Goal: Task Accomplishment & Management: Manage account settings

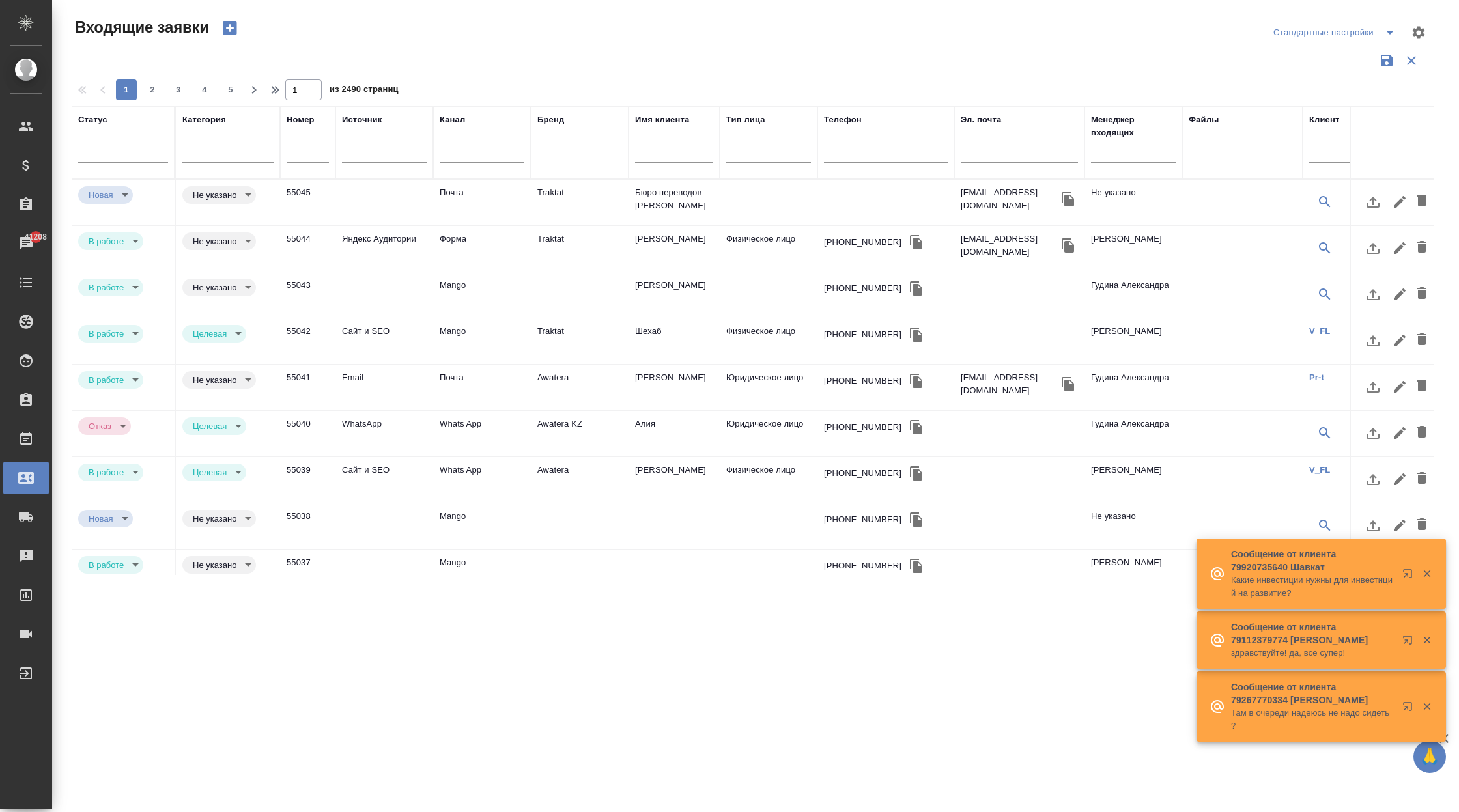
select select "RU"
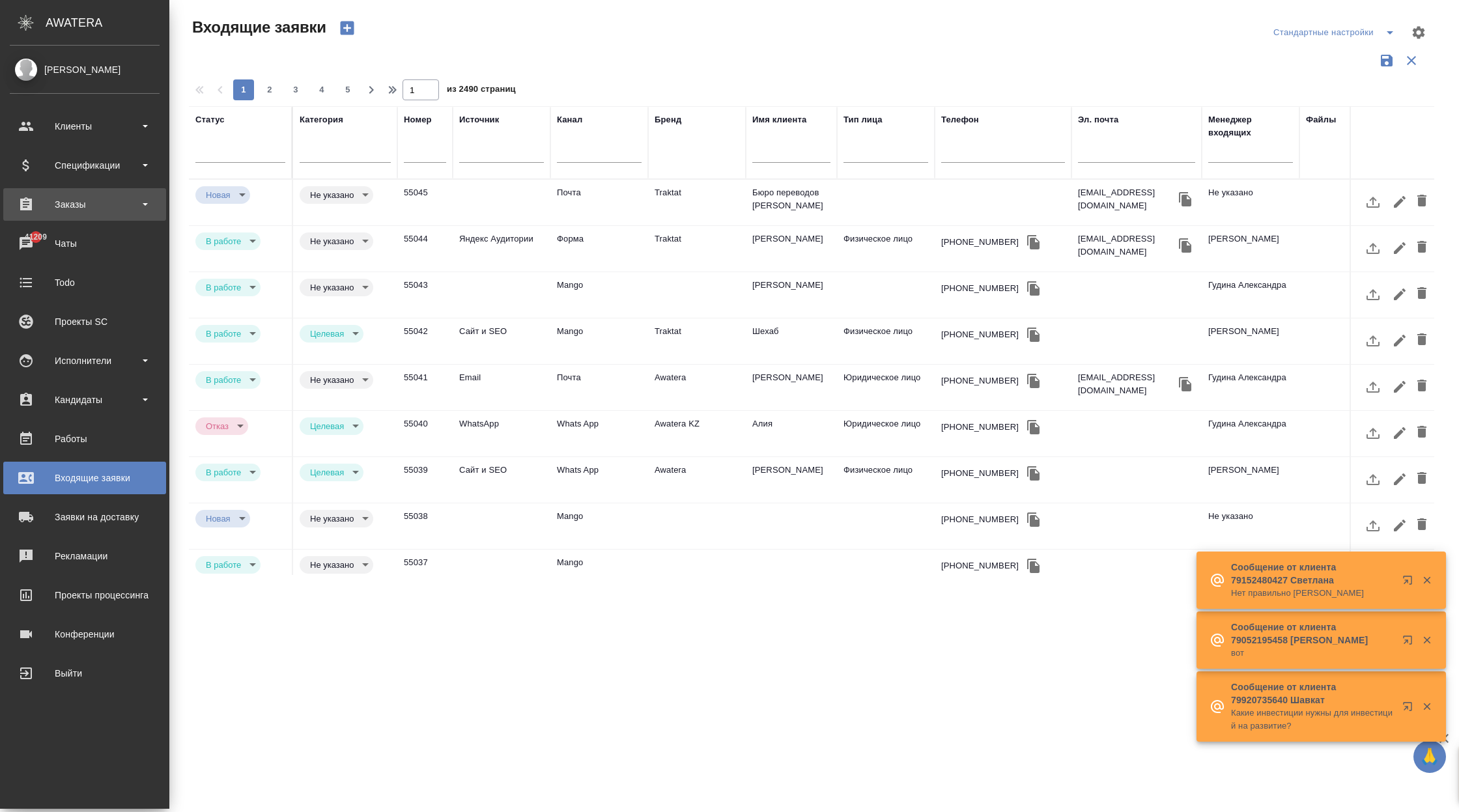
click at [72, 204] on div "Заказы" at bounding box center [84, 204] width 150 height 20
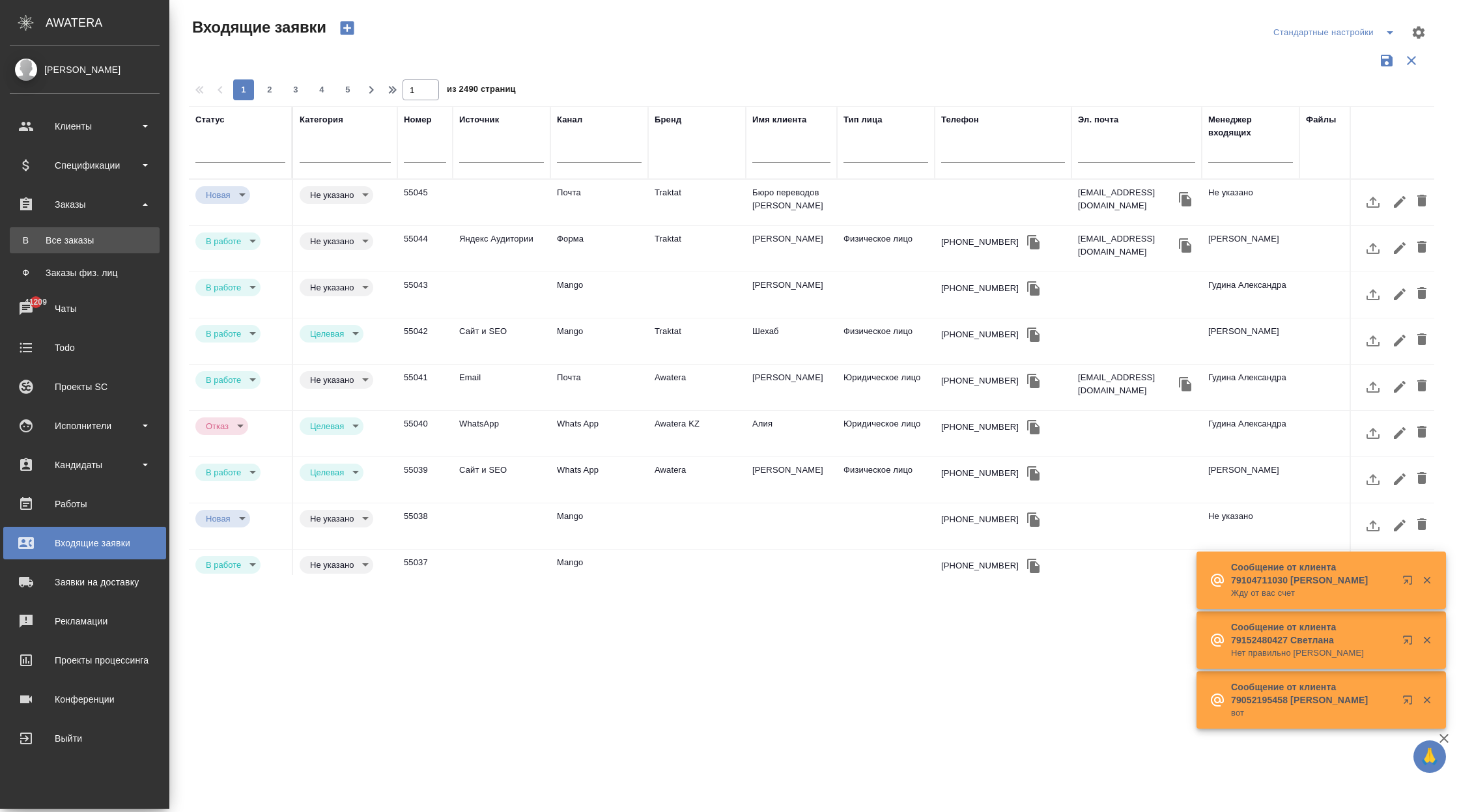
click at [106, 249] on link "В Все заказы" at bounding box center [84, 240] width 150 height 26
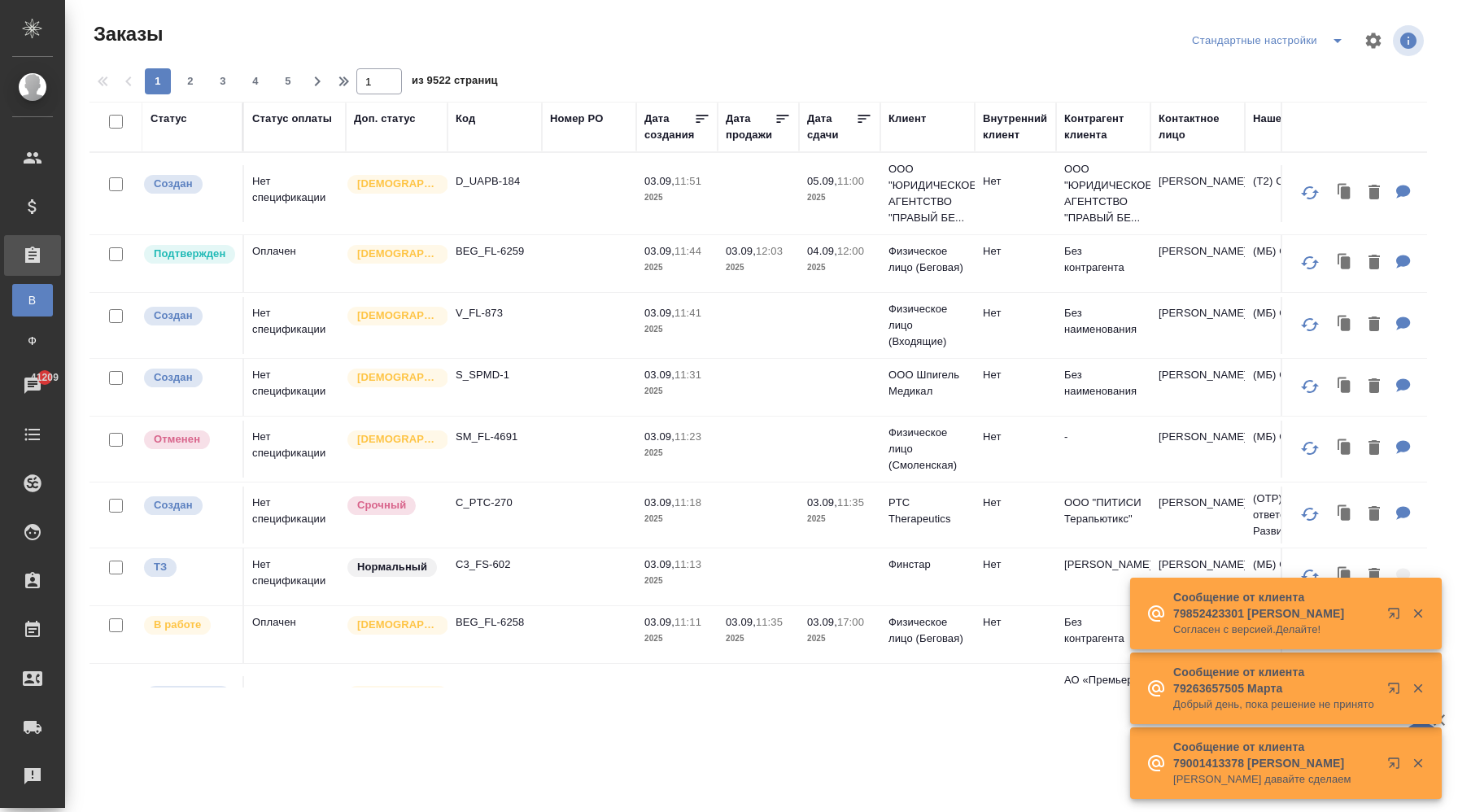
click at [562, 185] on td at bounding box center [589, 194] width 94 height 57
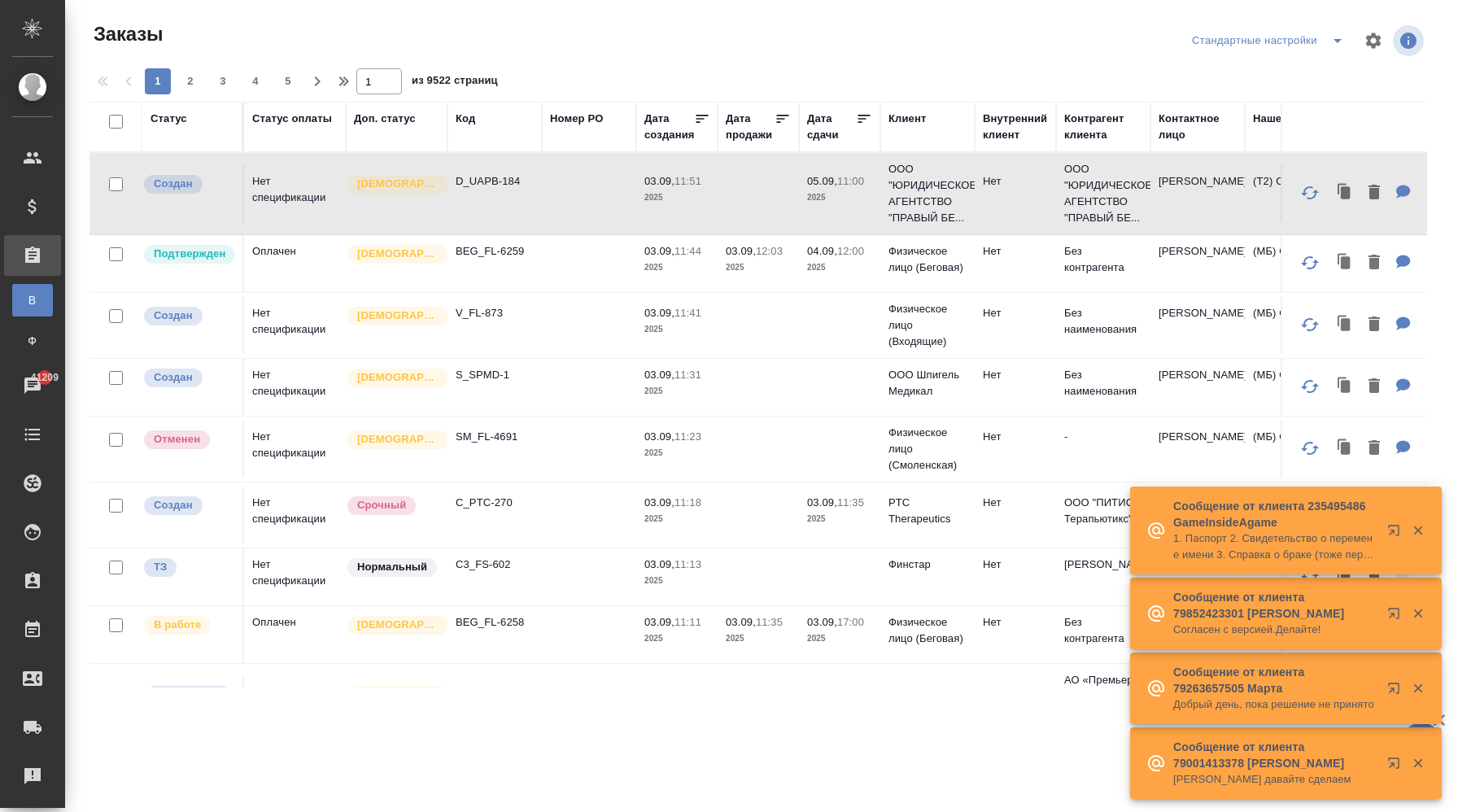
click at [562, 185] on td at bounding box center [589, 194] width 94 height 57
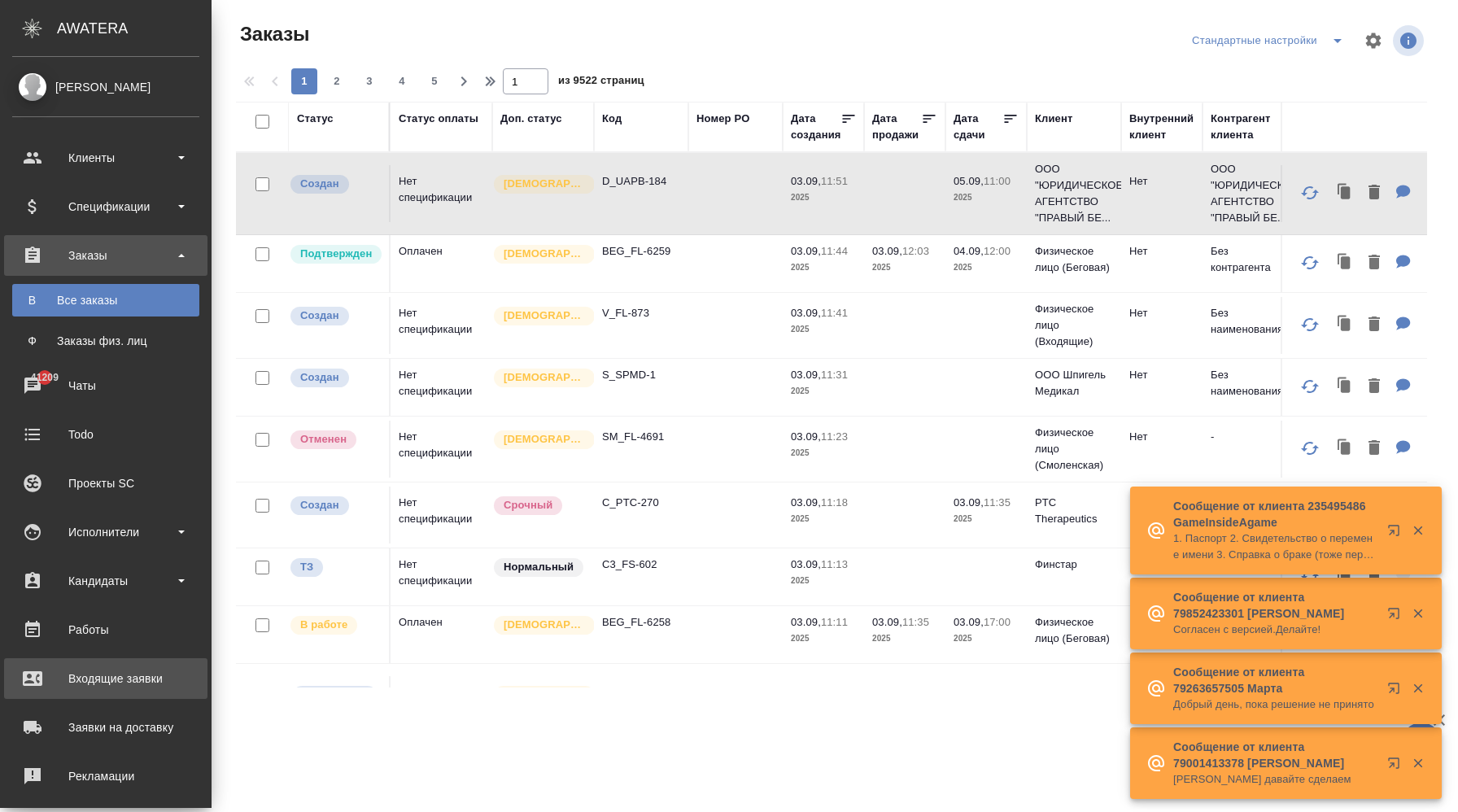
click at [104, 684] on div "Входящие заявки" at bounding box center [105, 679] width 187 height 25
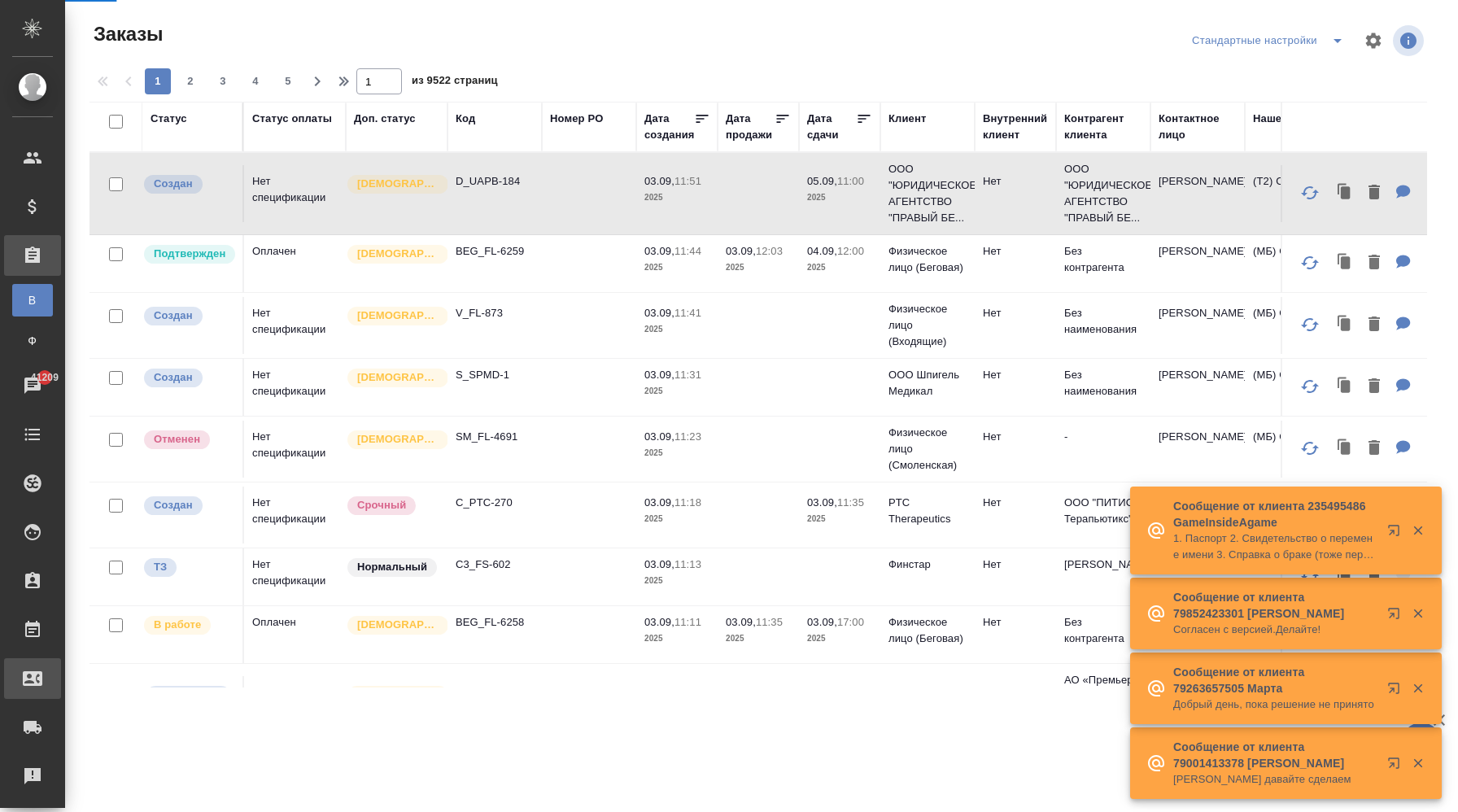
click at [33, 676] on div "Входящие заявки" at bounding box center [12, 679] width 41 height 25
select select "RU"
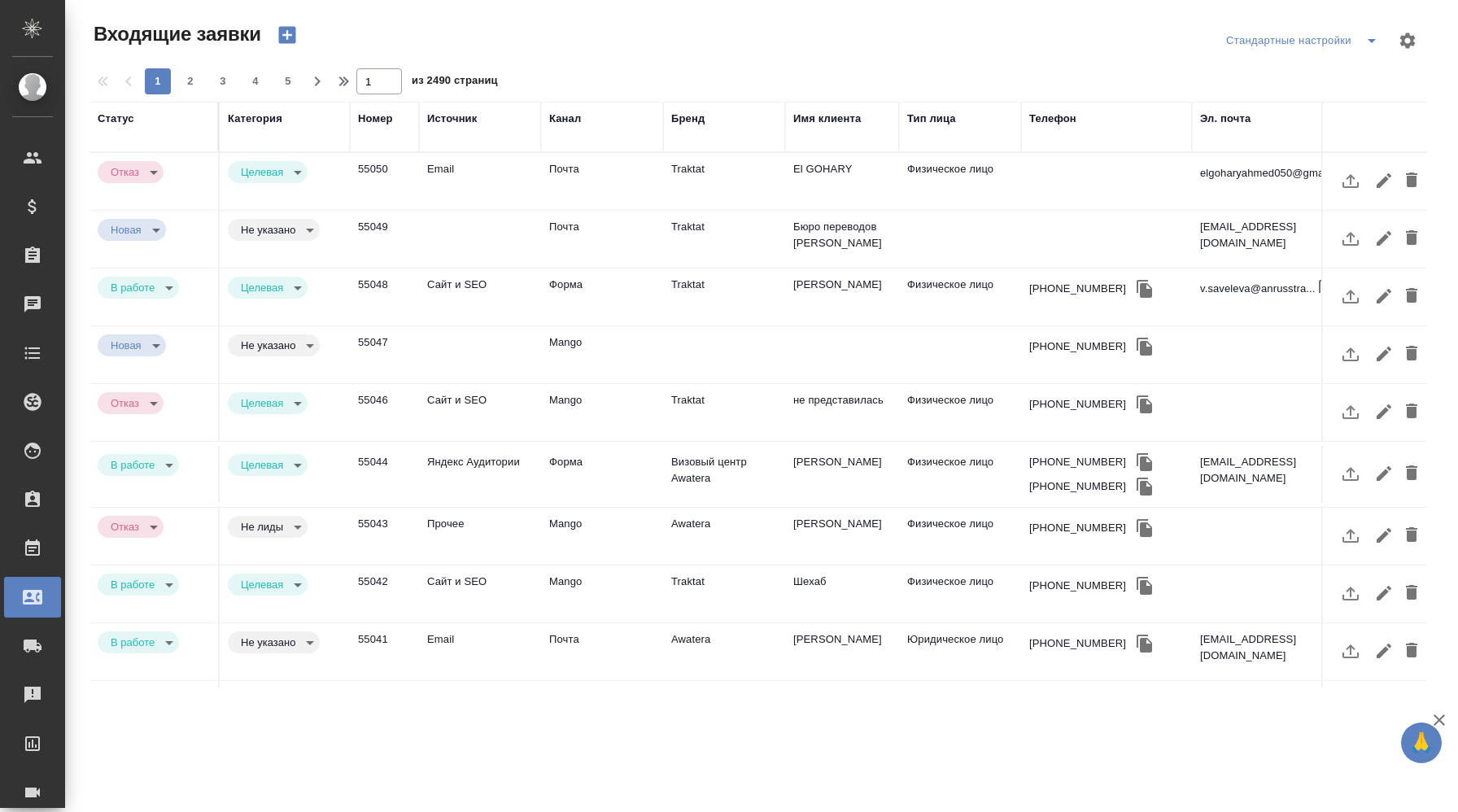
click at [699, 121] on div "Бренд" at bounding box center [688, 119] width 34 height 16
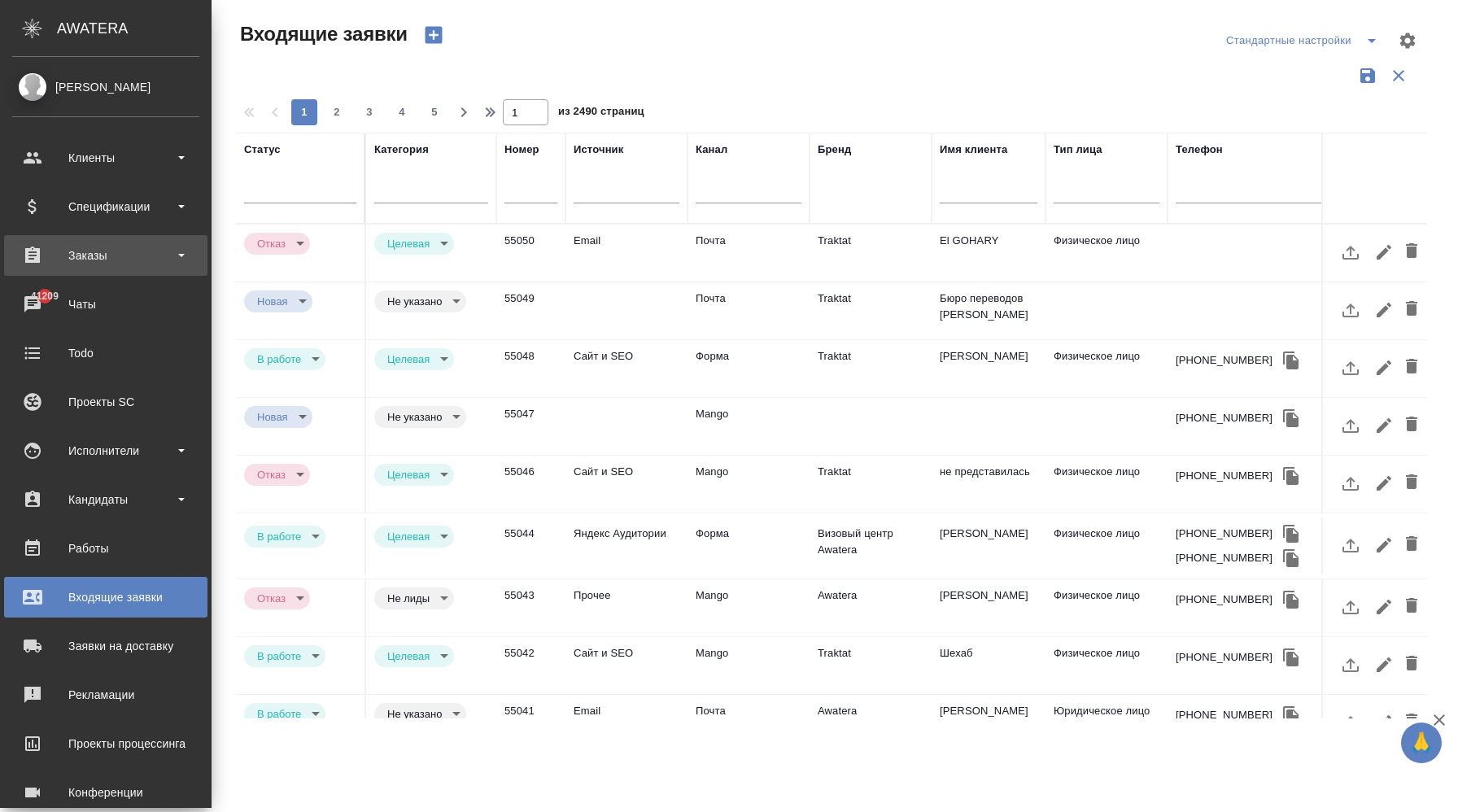
click at [101, 259] on div "Заказы" at bounding box center [105, 255] width 187 height 25
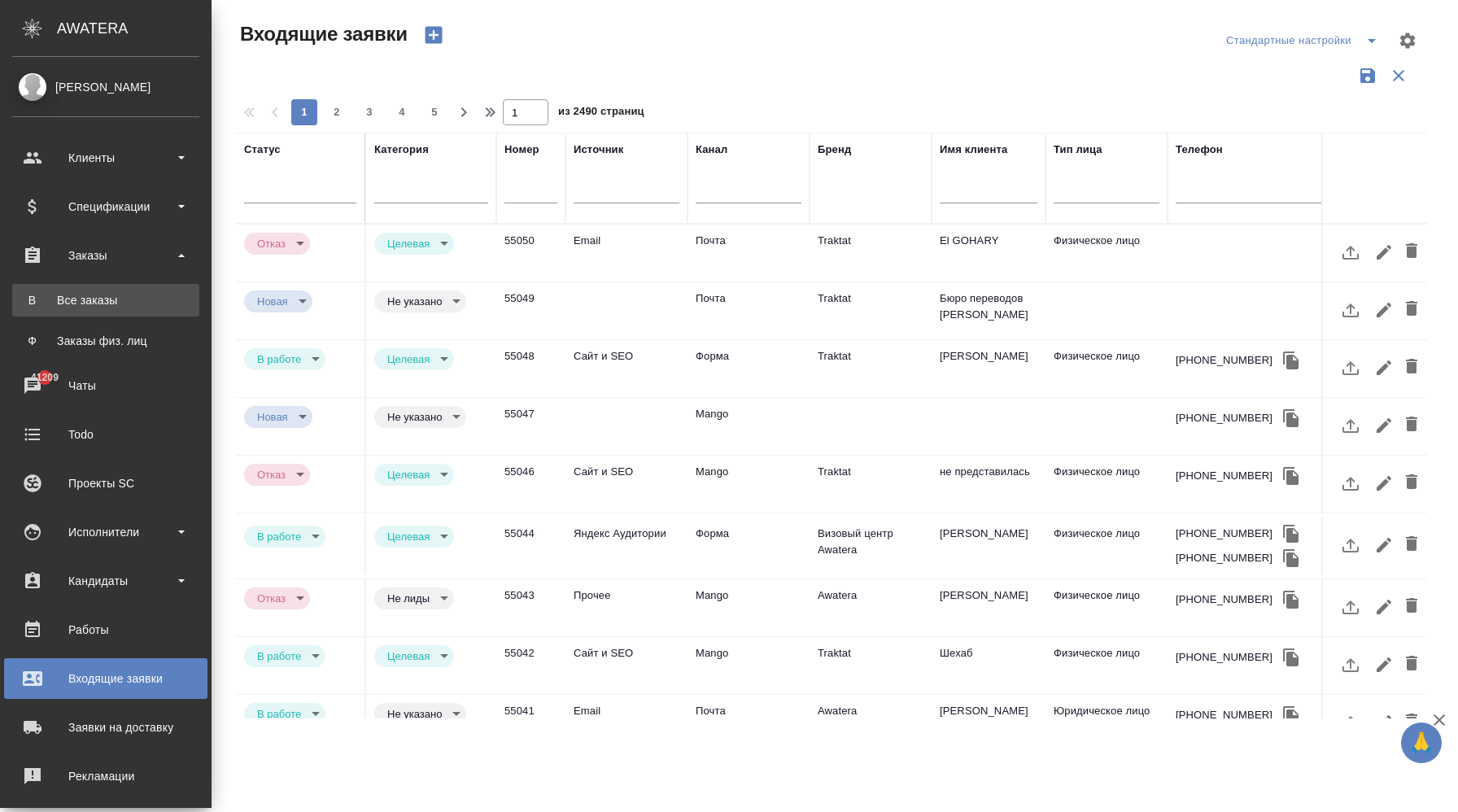
click at [102, 301] on div "Все заказы" at bounding box center [105, 300] width 171 height 16
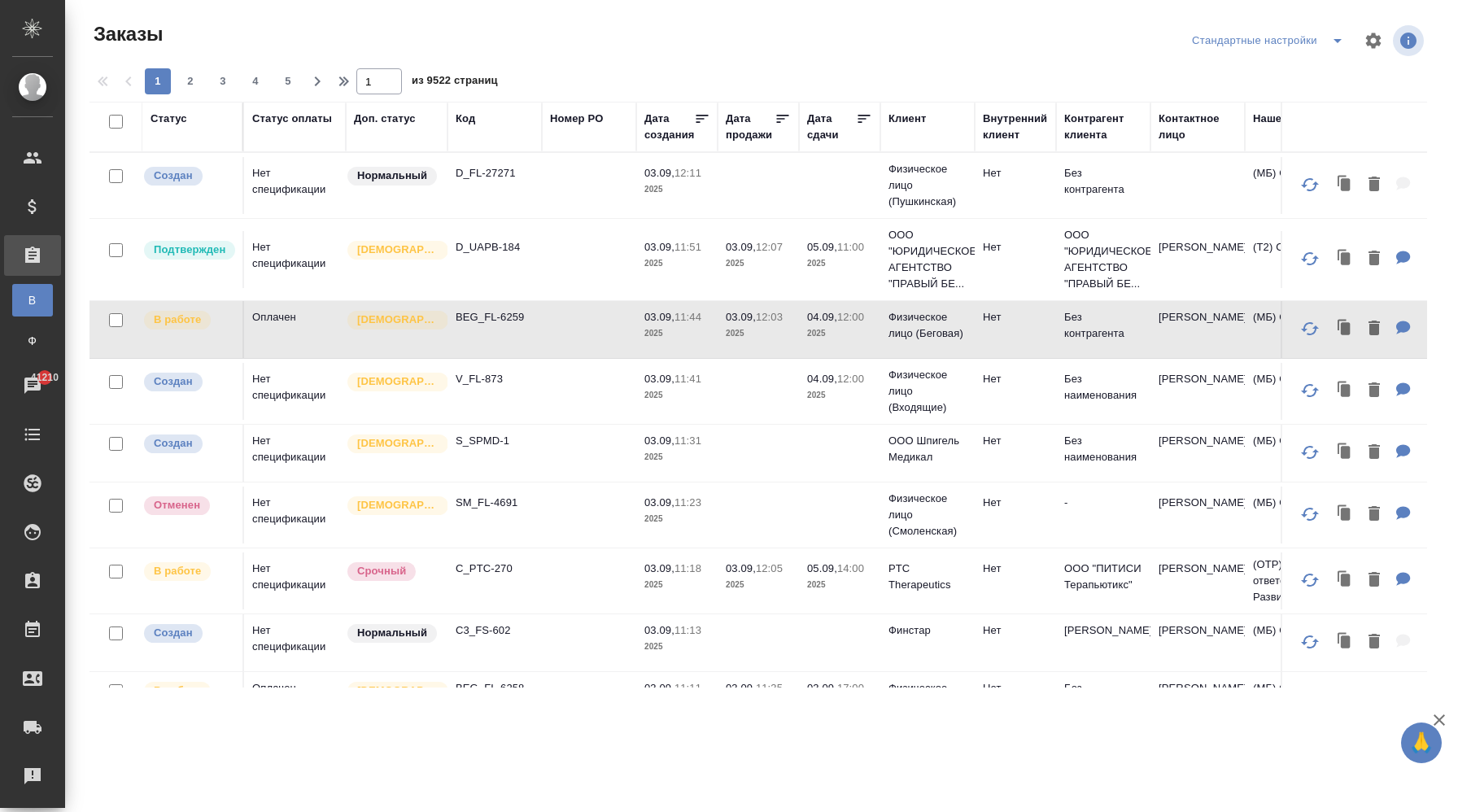
click at [561, 452] on td at bounding box center [589, 453] width 94 height 57
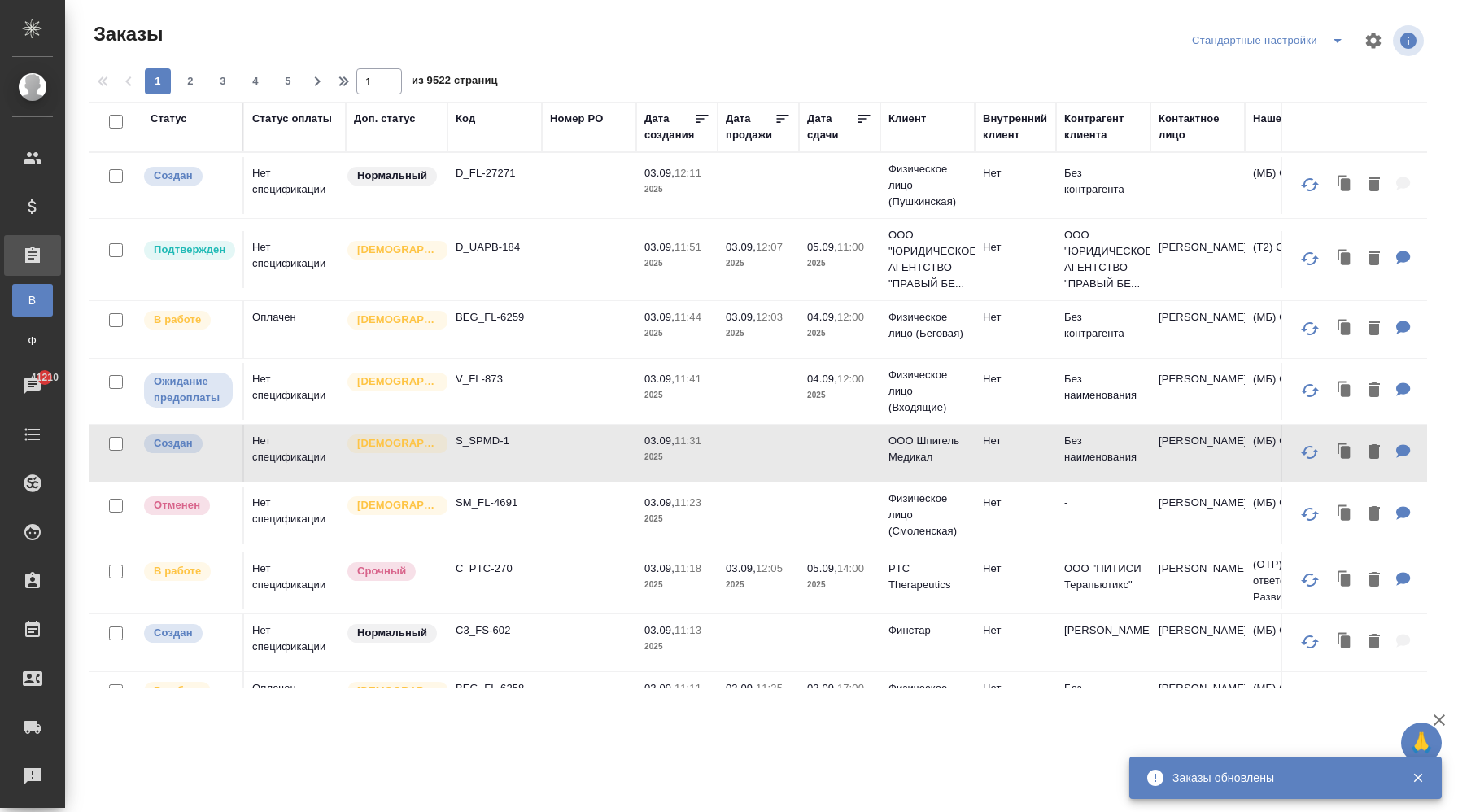
scroll to position [174, 0]
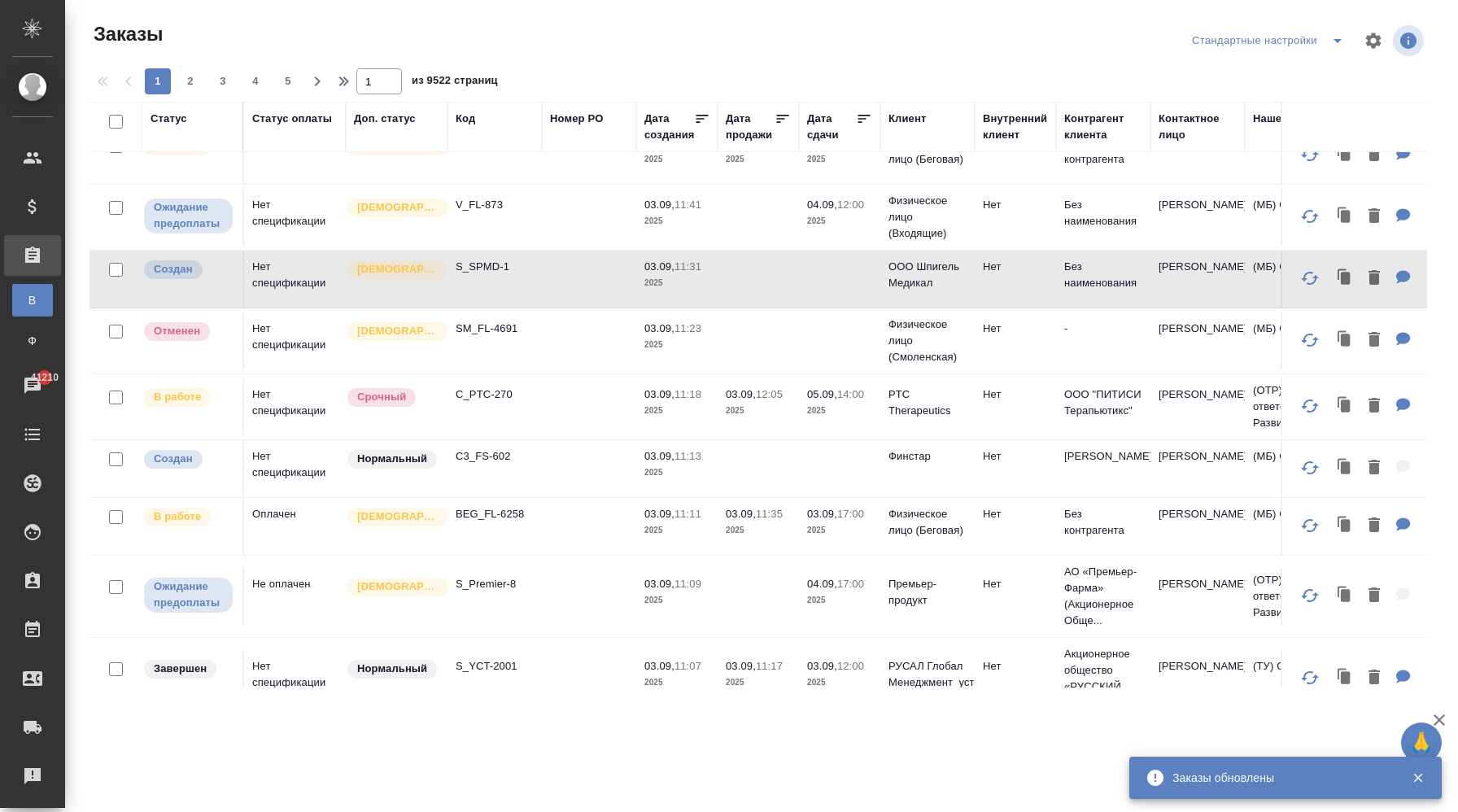
click at [548, 415] on td at bounding box center [589, 407] width 94 height 57
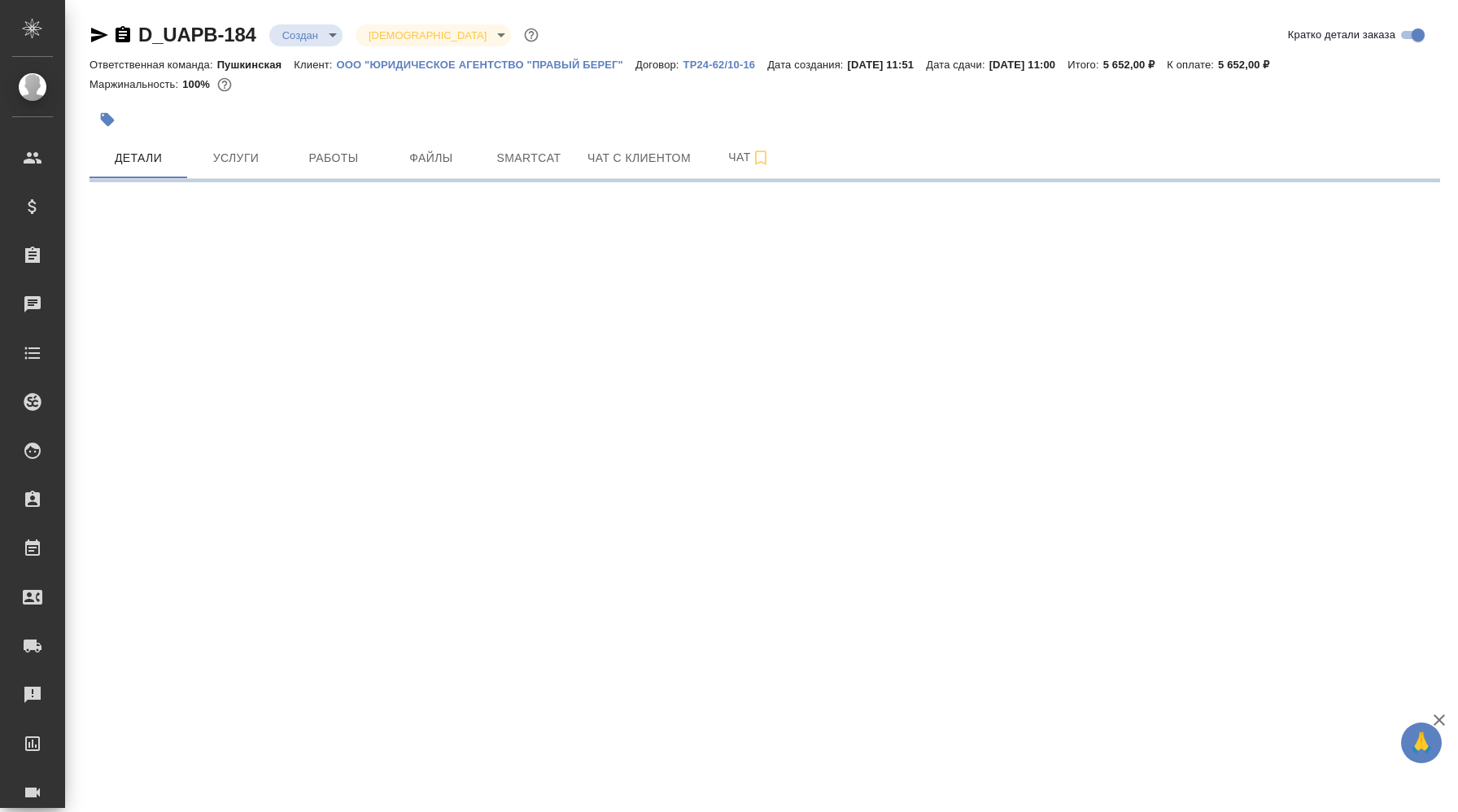
select select "RU"
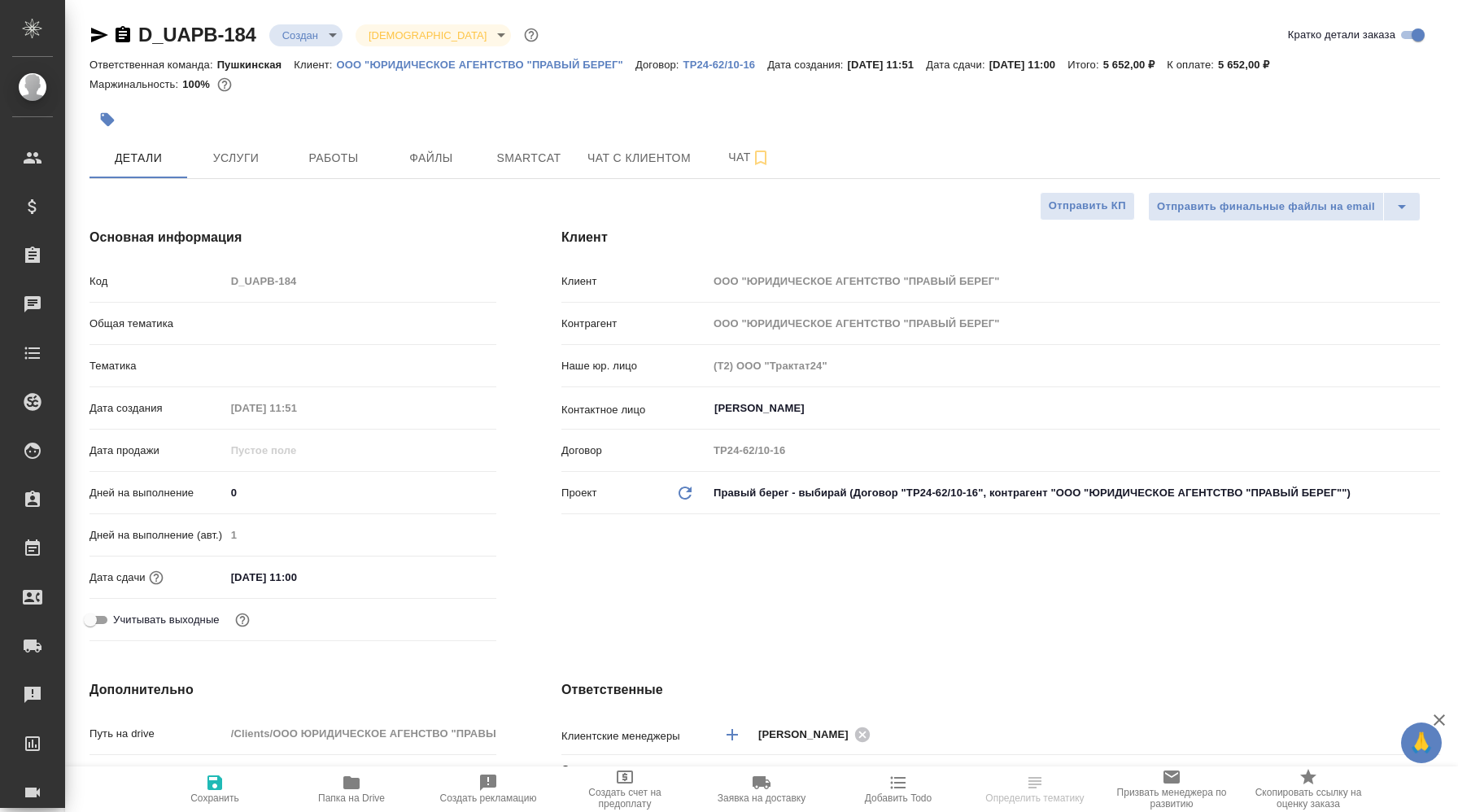
type textarea "x"
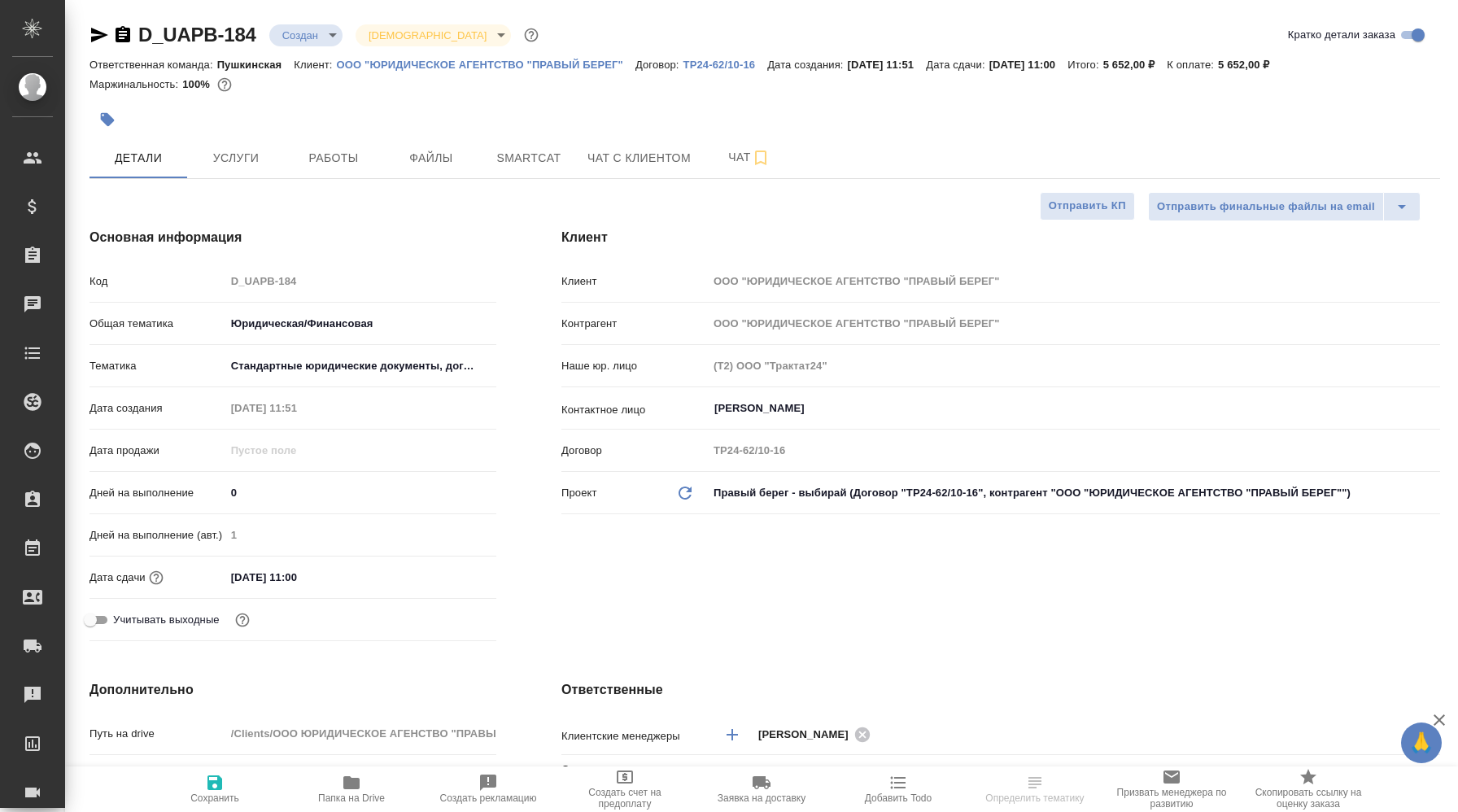
type textarea "x"
select select "RU"
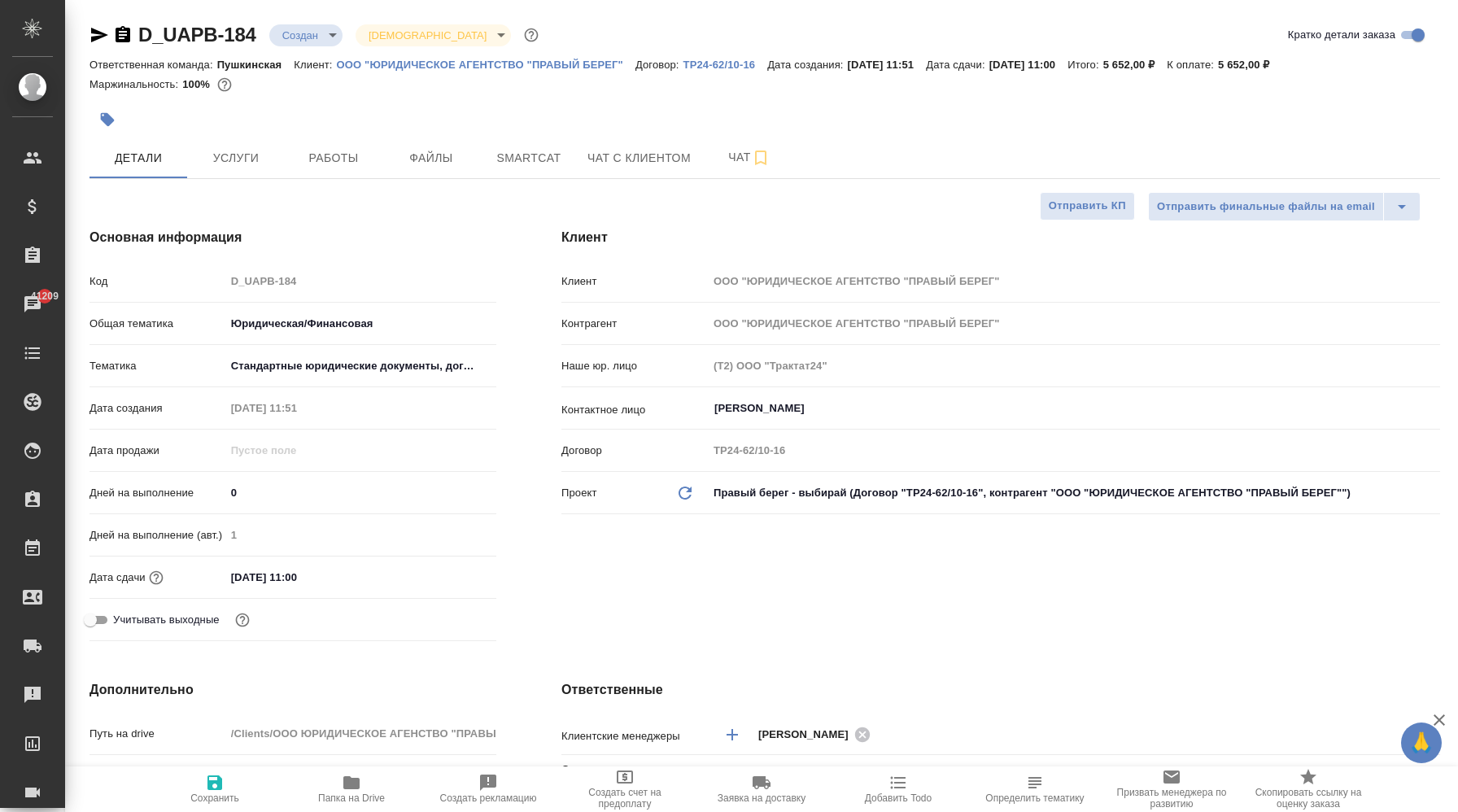
type textarea "x"
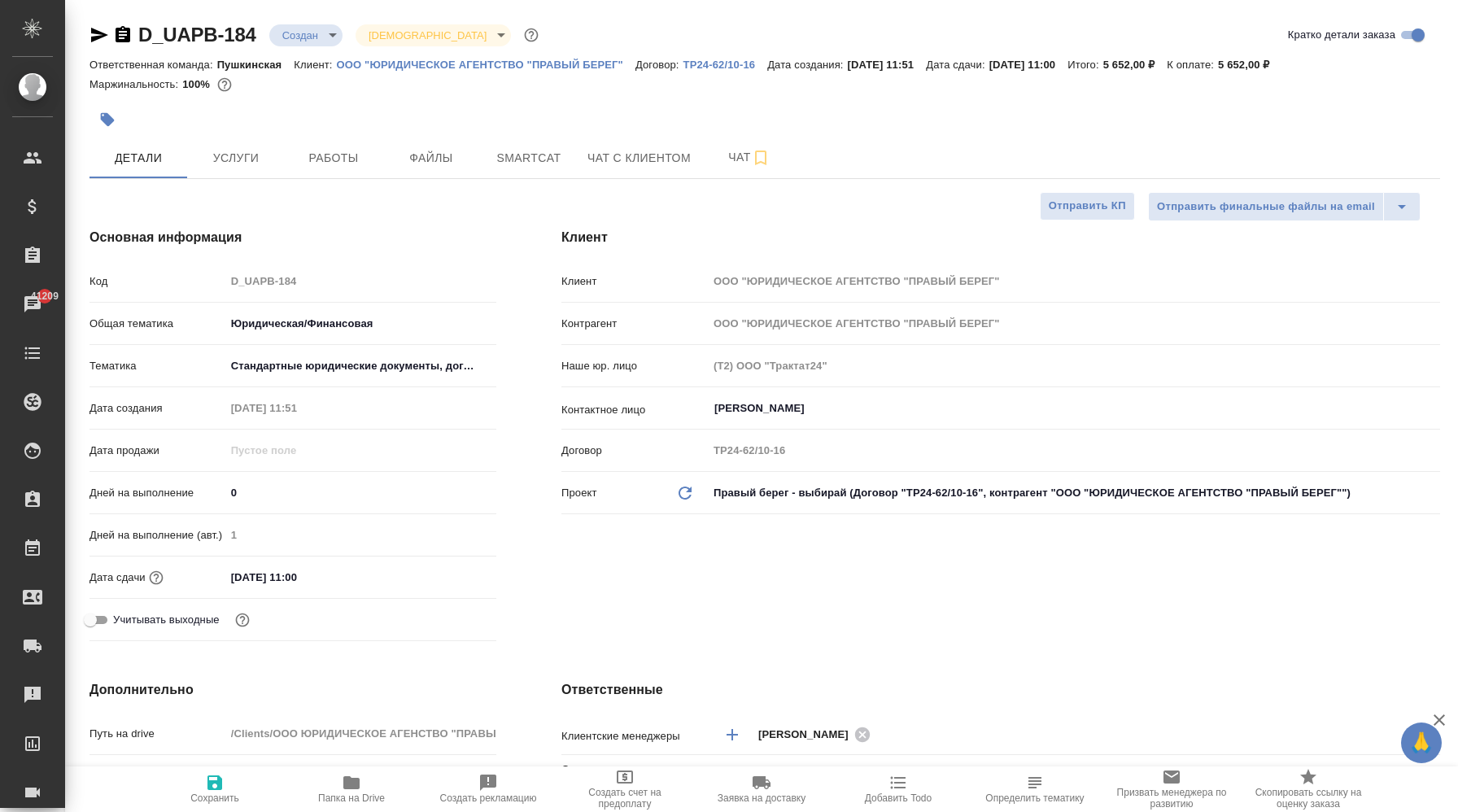
type textarea "x"
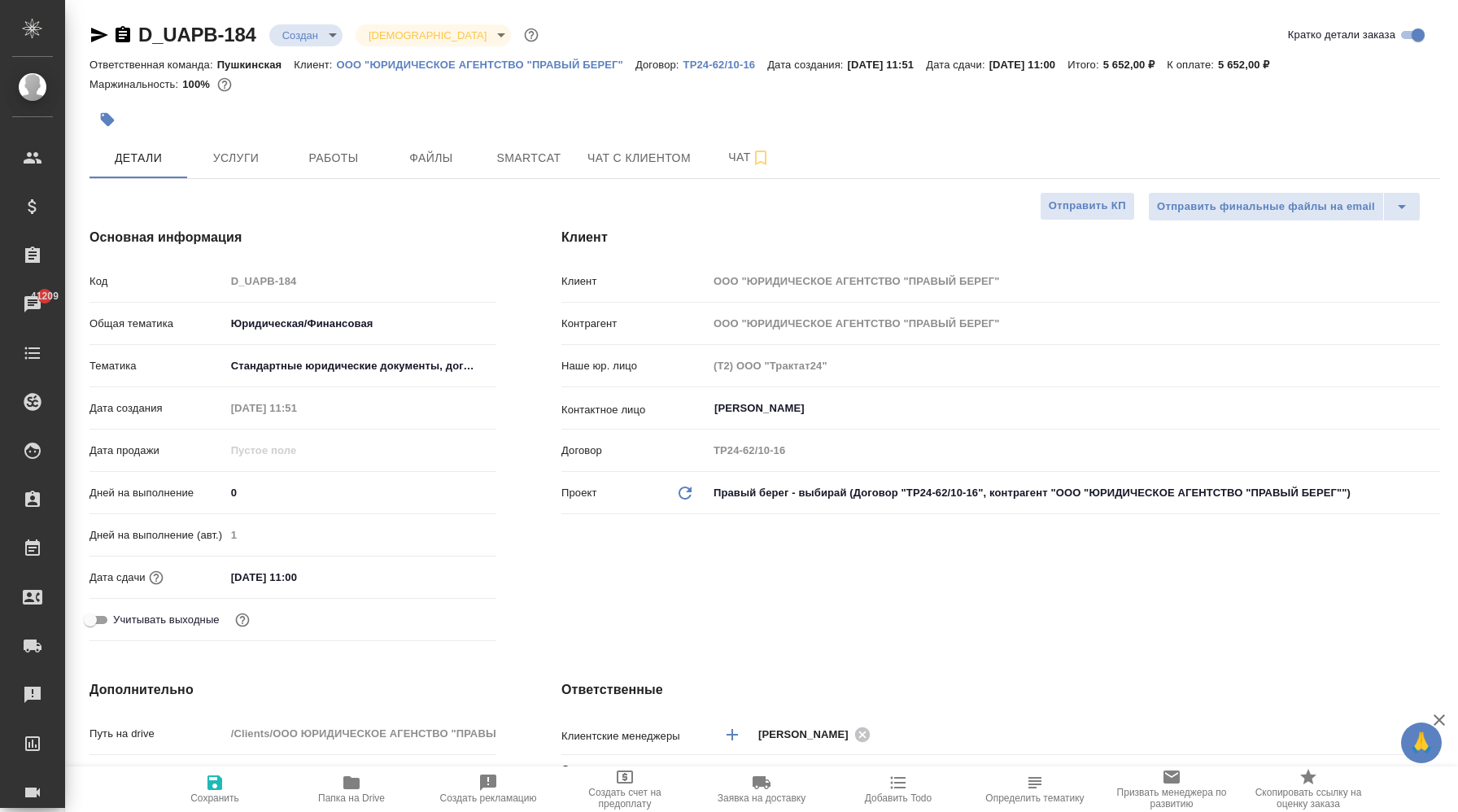
type textarea "x"
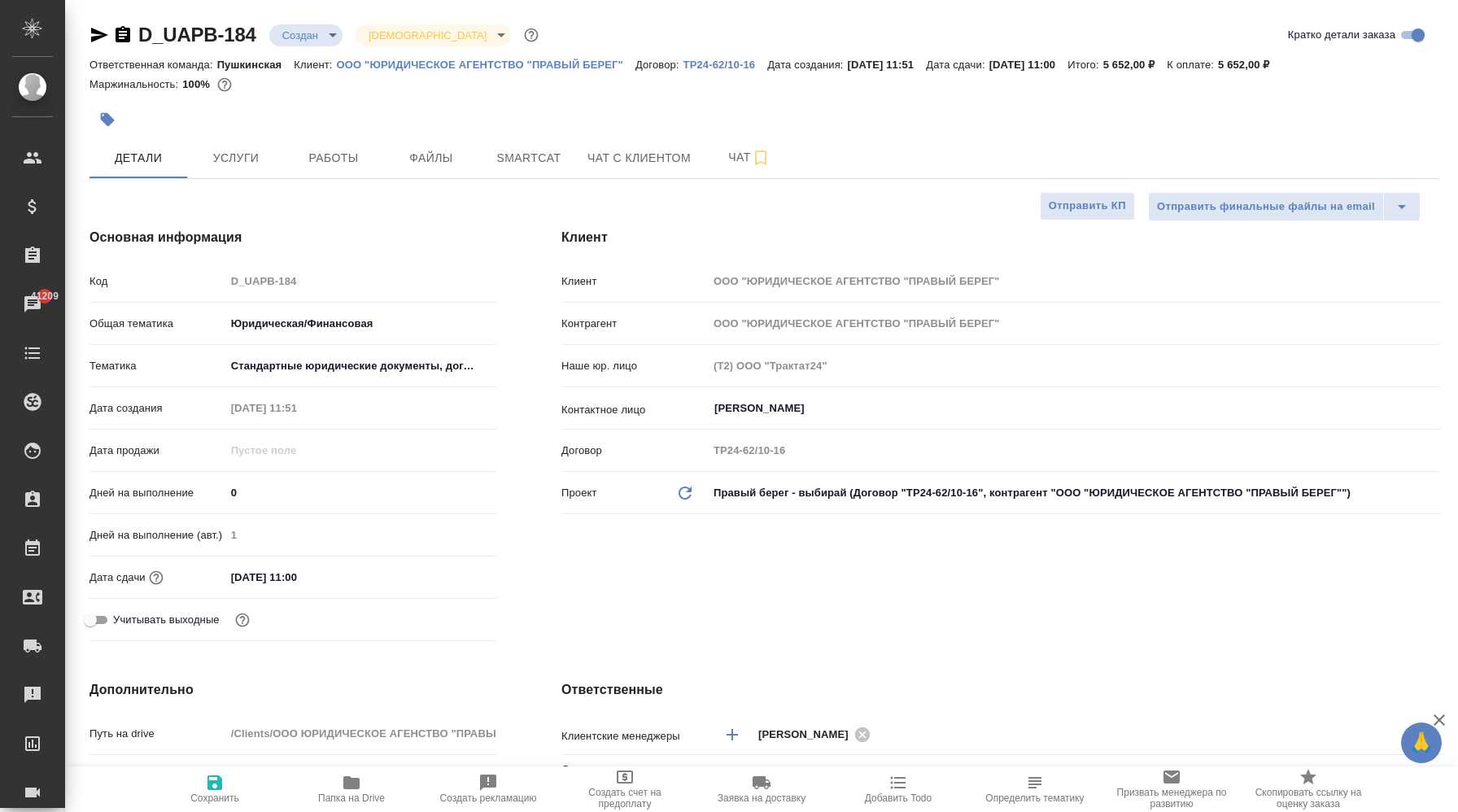
click at [476, 66] on p "ООО "ЮРИДИЧЕСКОЕ АГЕНТСТВО "ПРАВЫЙ БЕРЕГ"" at bounding box center [486, 65] width 298 height 12
type textarea "x"
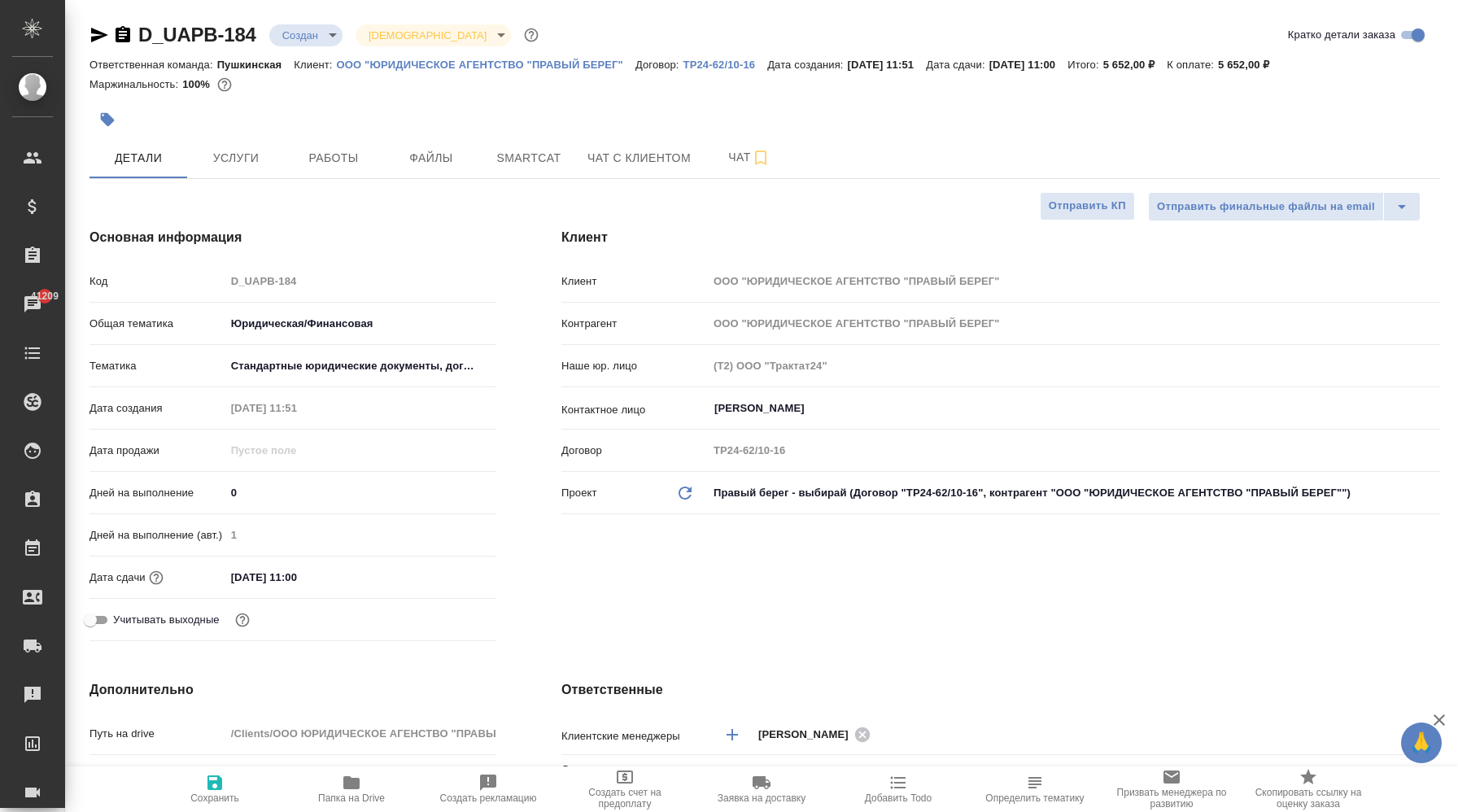
type textarea "x"
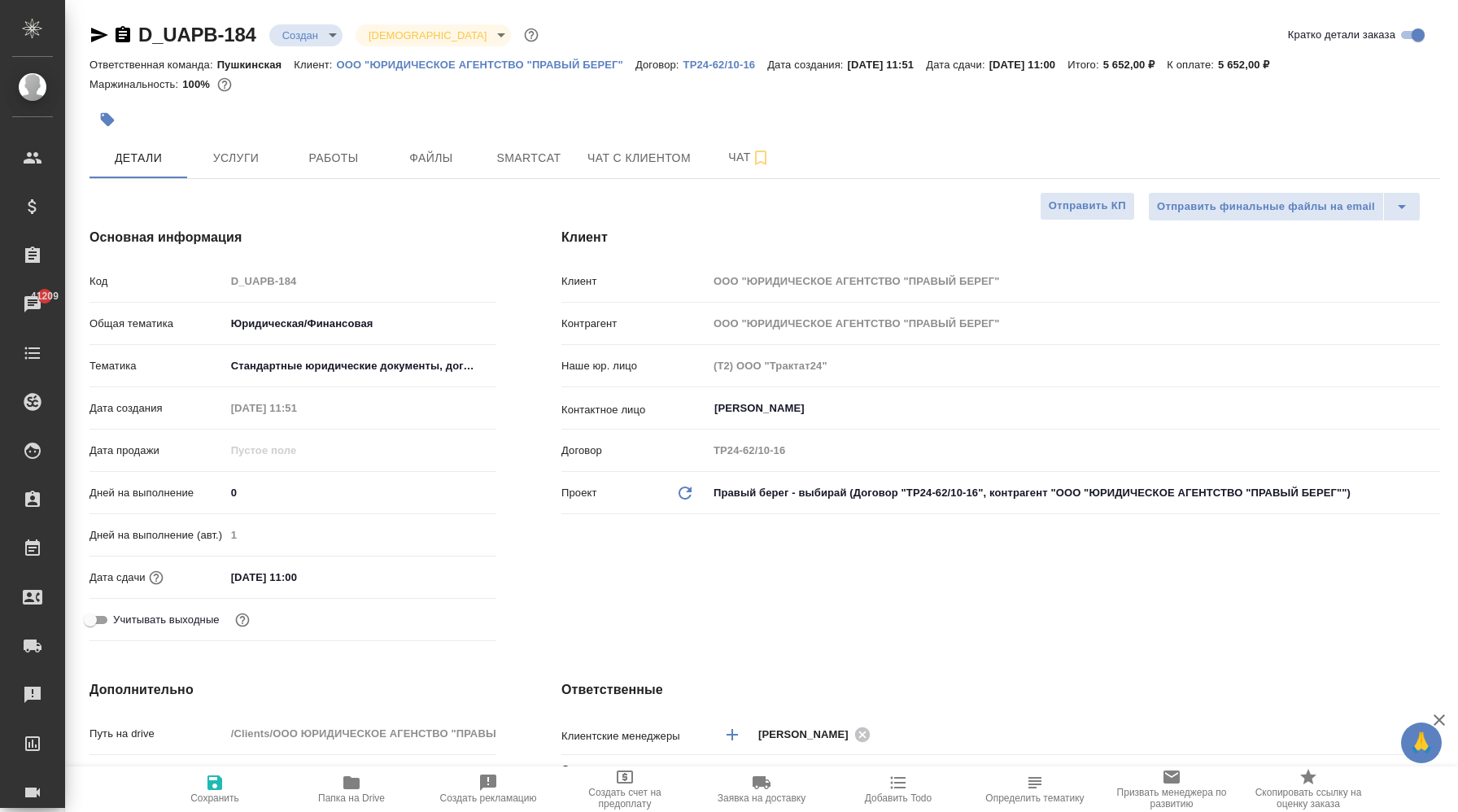
type textarea "x"
click at [435, 66] on p "ООО "ЮРИДИЧЕСКОЕ АГЕНТСТВО "ПРАВЫЙ БЕРЕГ"" at bounding box center [486, 65] width 298 height 12
type textarea "x"
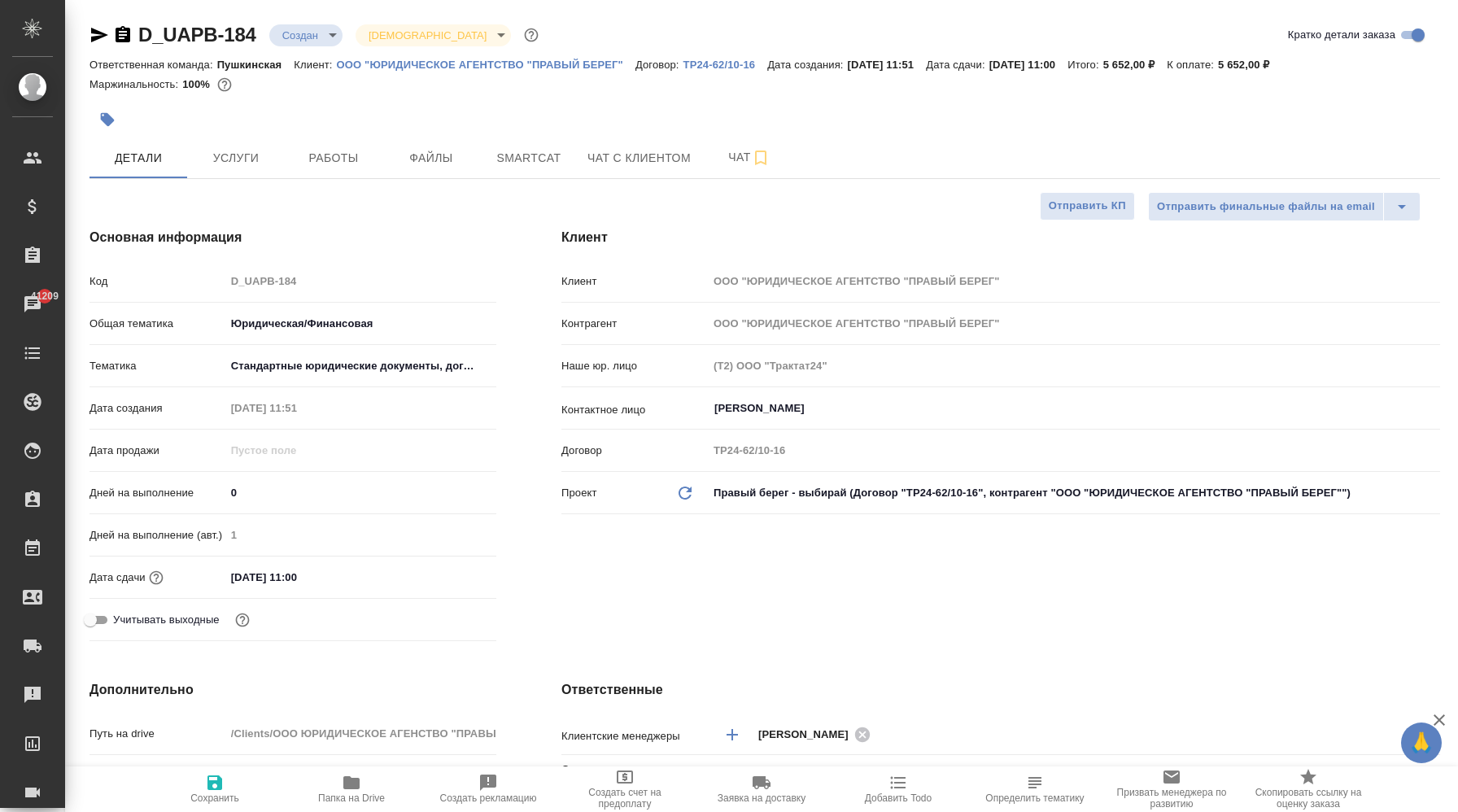
type textarea "x"
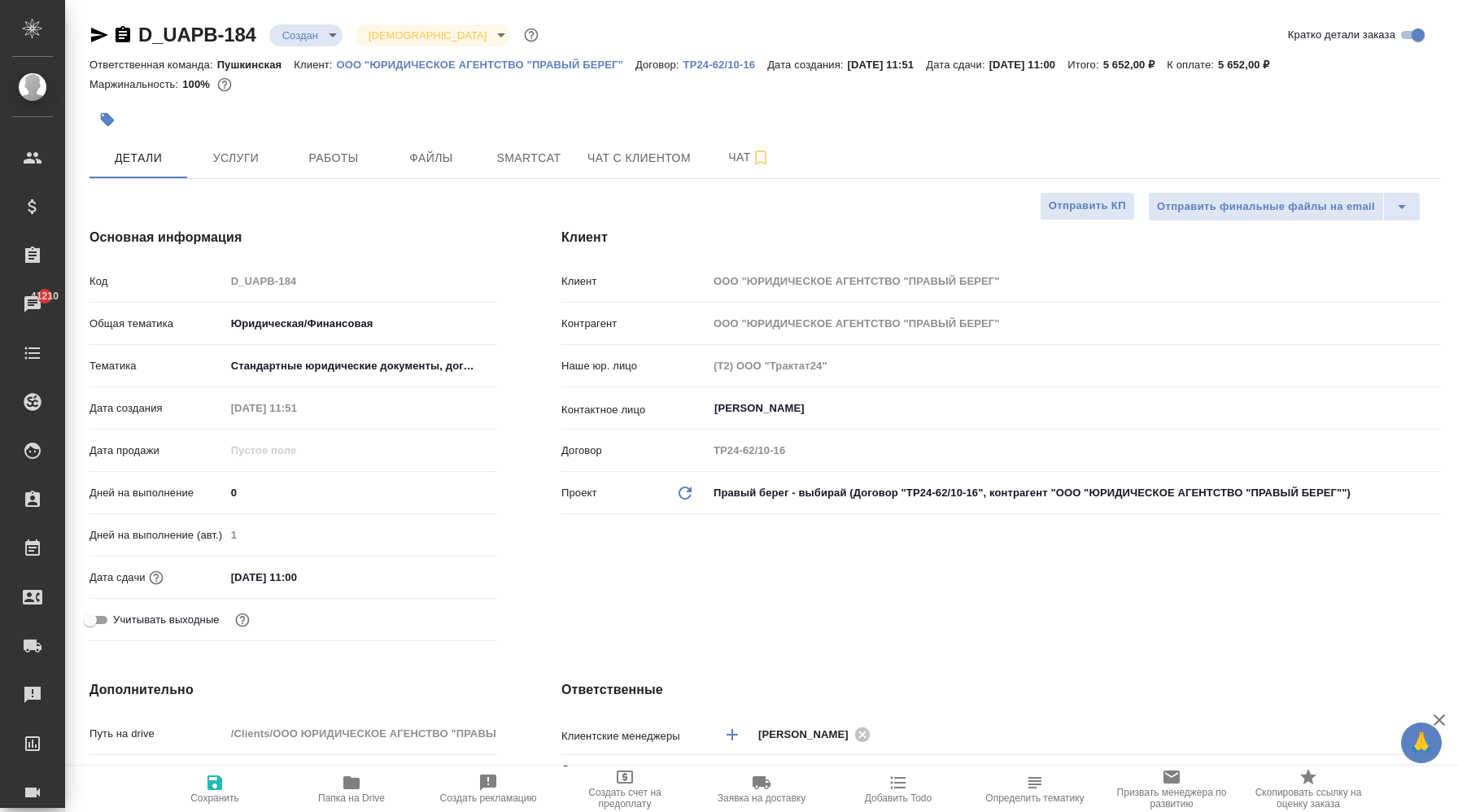
type textarea "x"
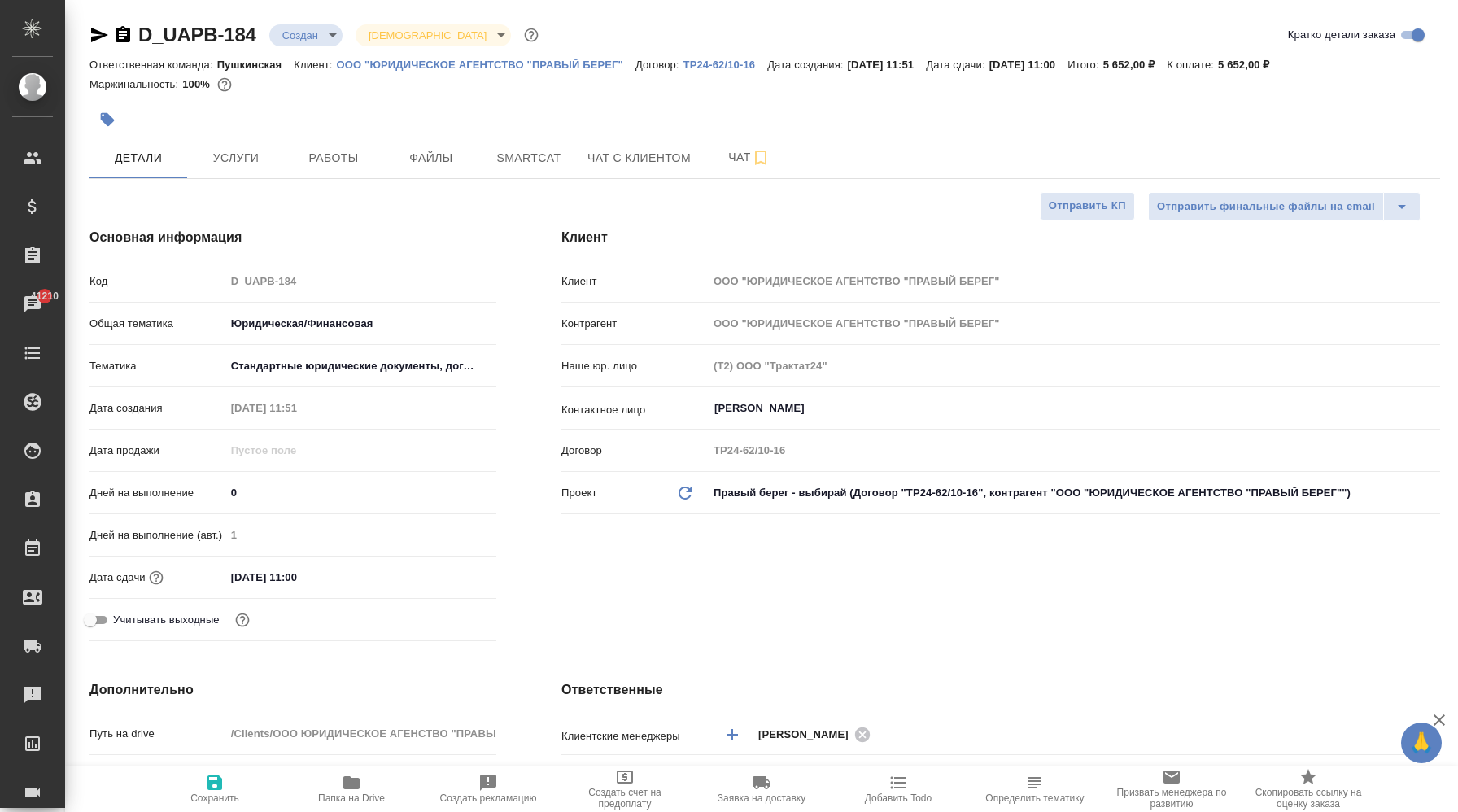
type textarea "x"
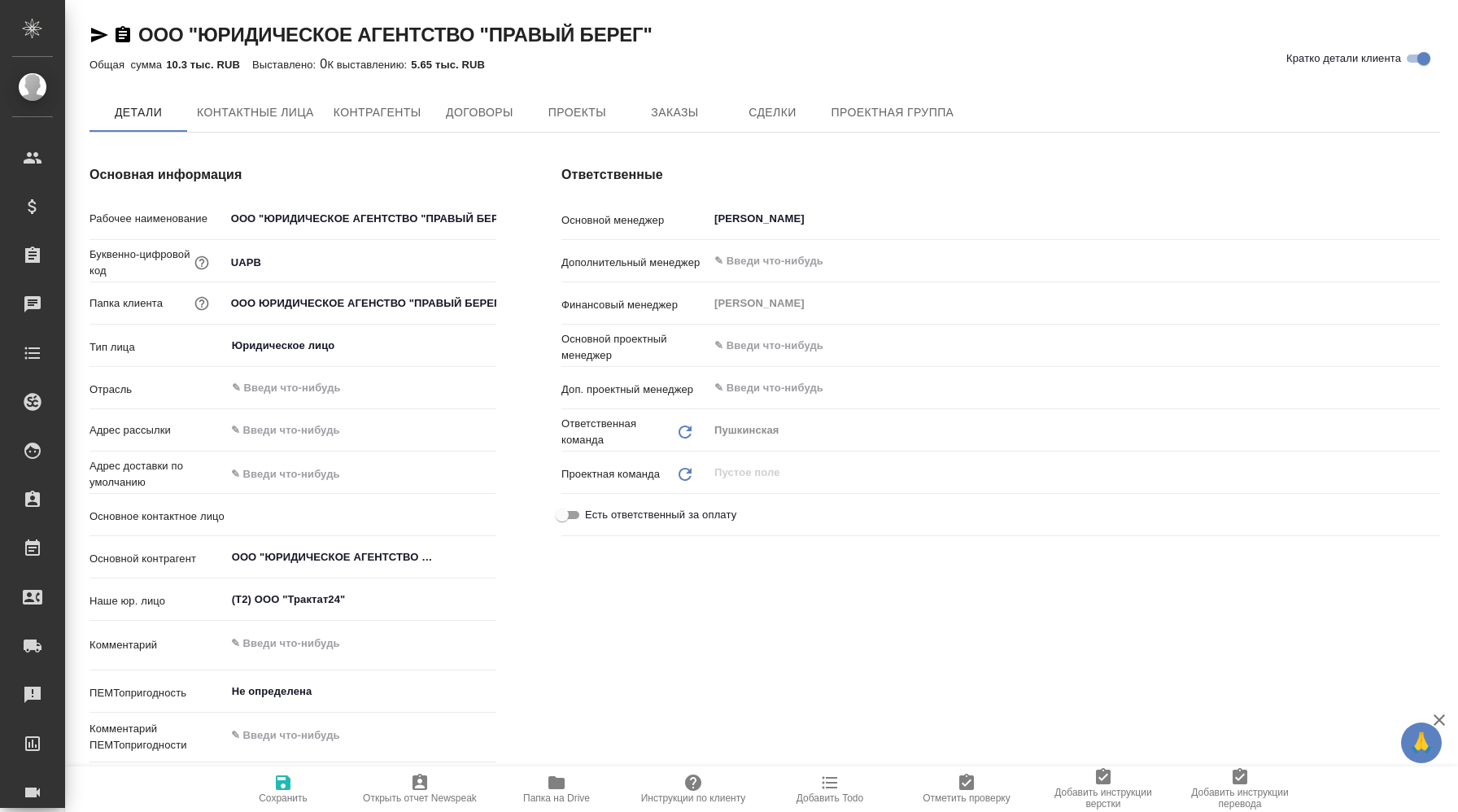
type textarea "x"
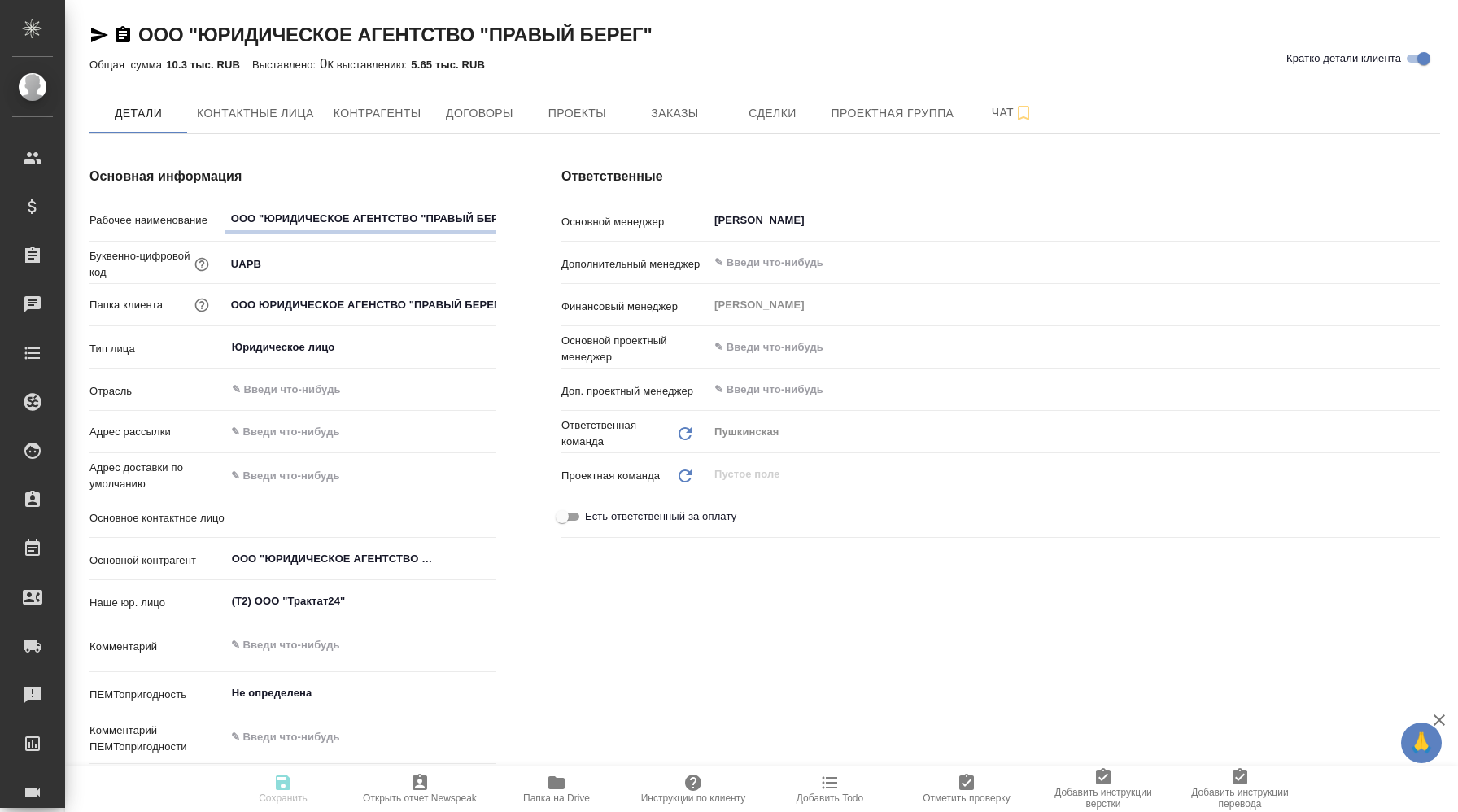
type textarea "x"
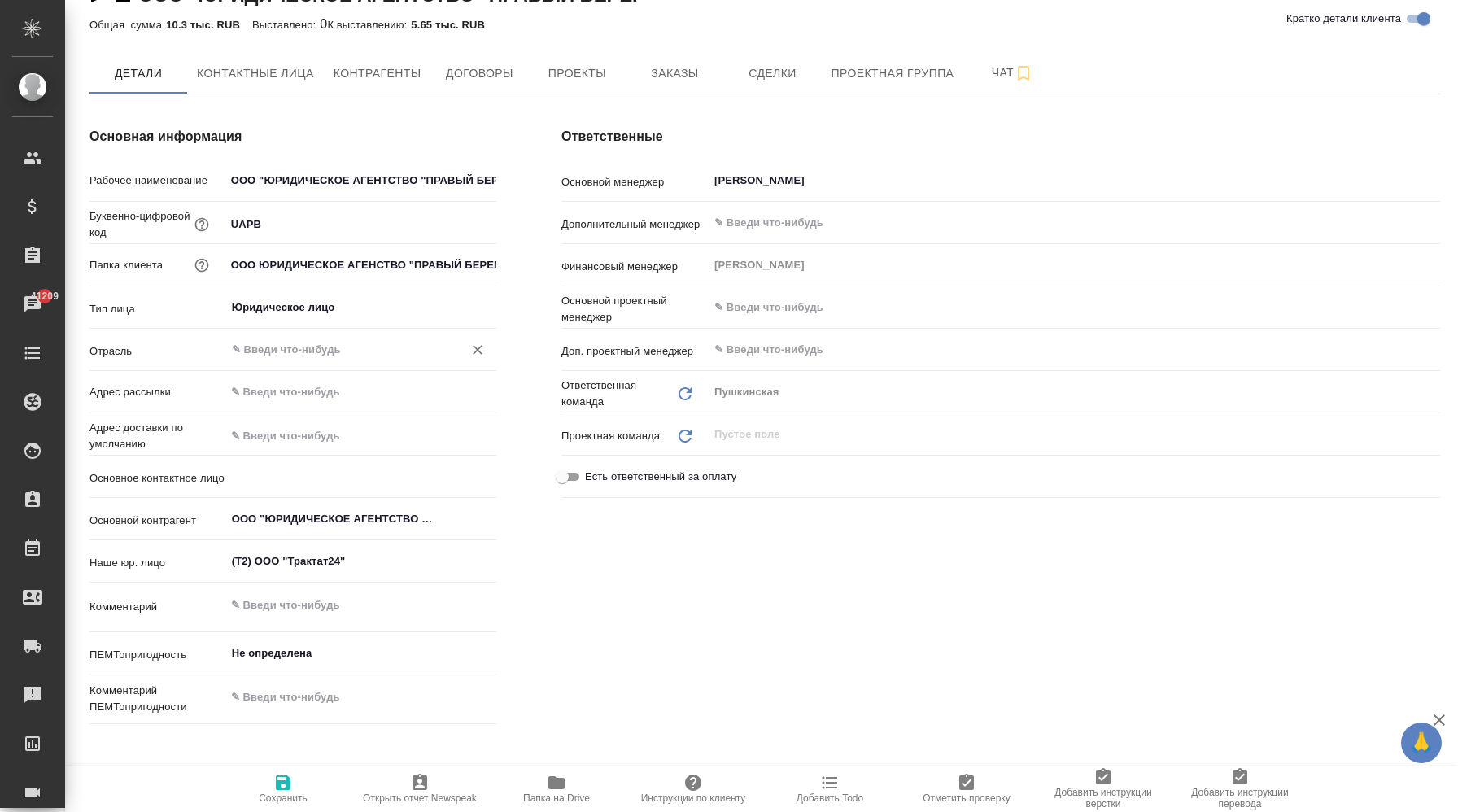
scroll to position [42, 0]
click at [284, 76] on span "Контактные лица" at bounding box center [255, 72] width 117 height 20
select select "RU"
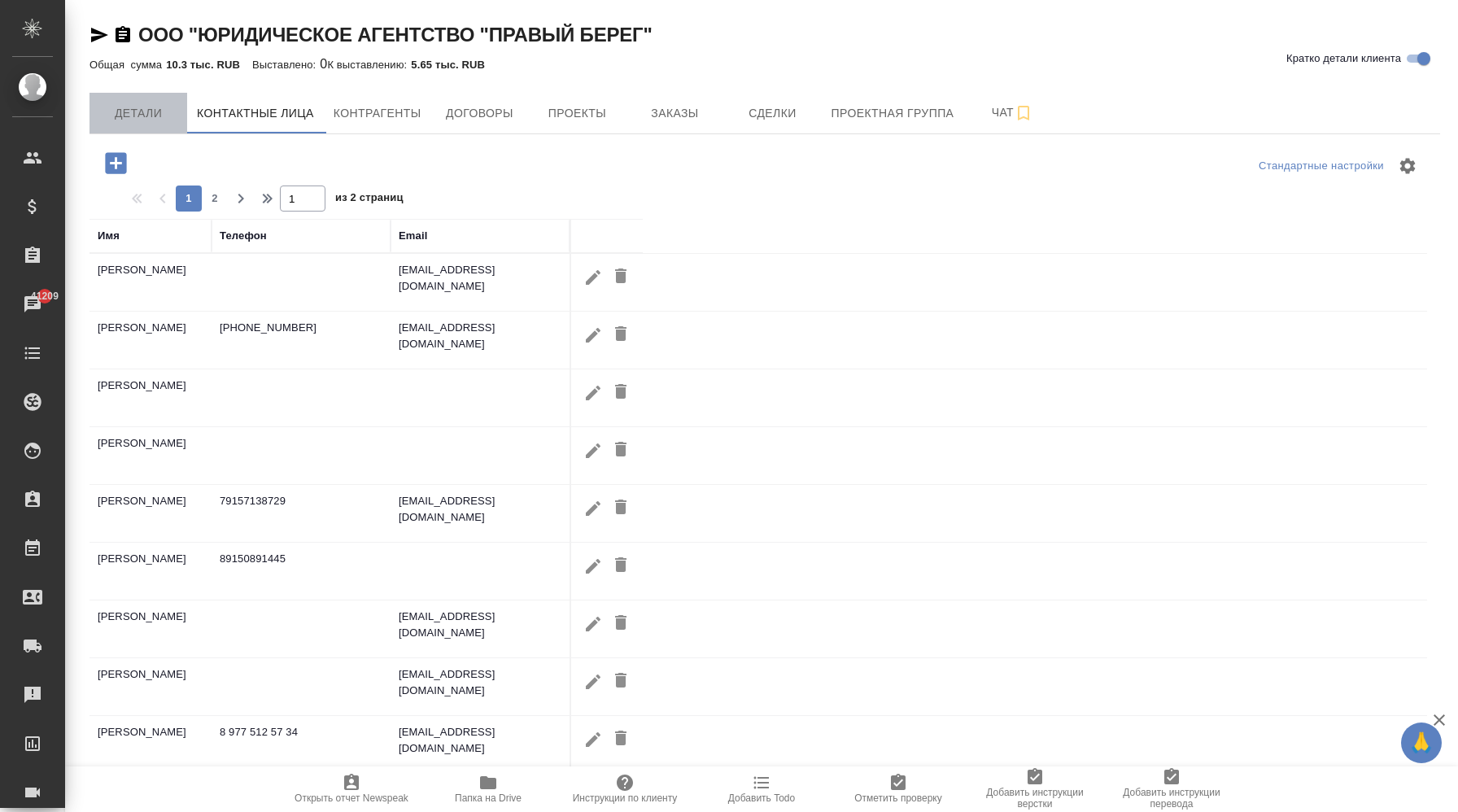
click at [146, 110] on span "Детали" at bounding box center [138, 113] width 79 height 20
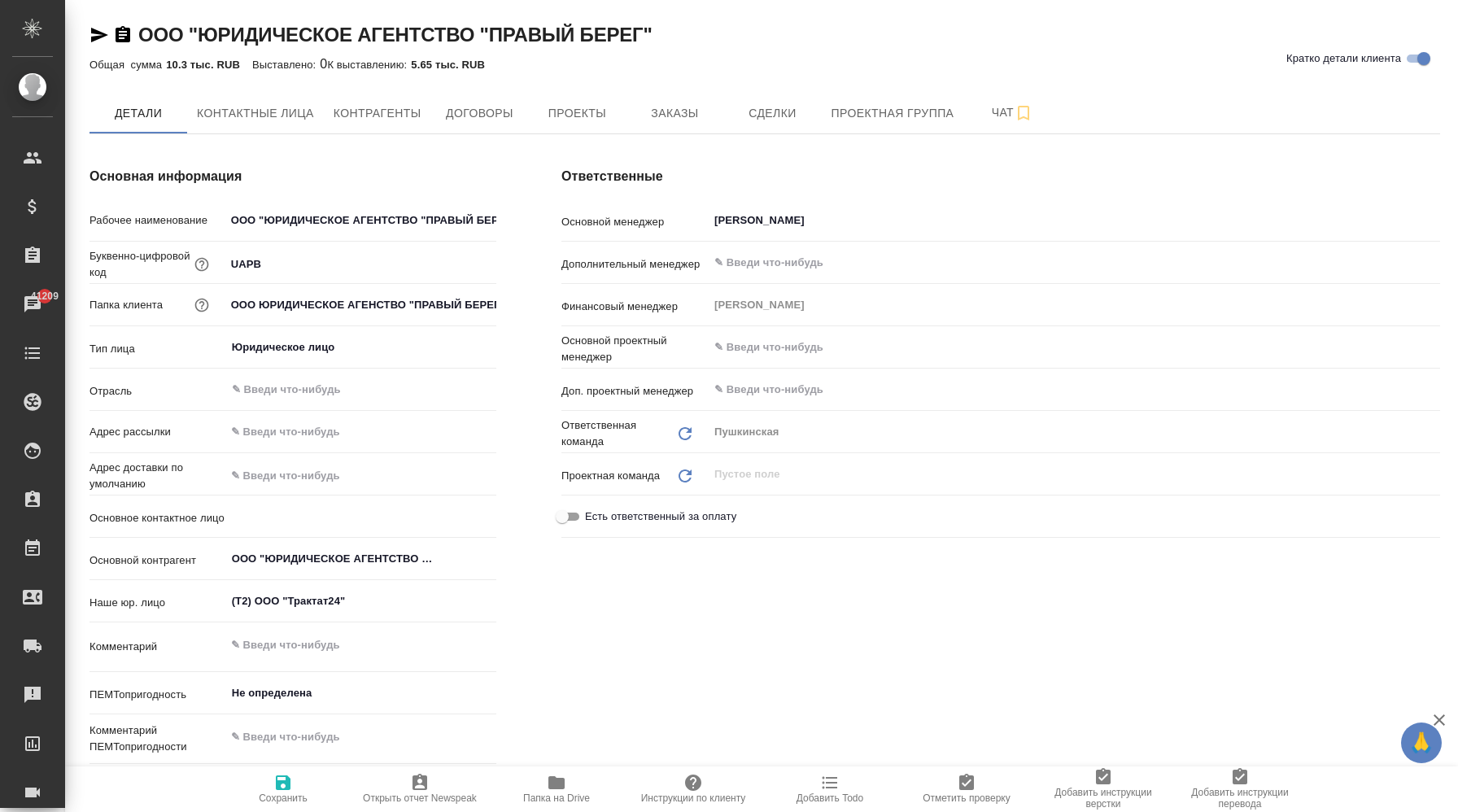
type textarea "x"
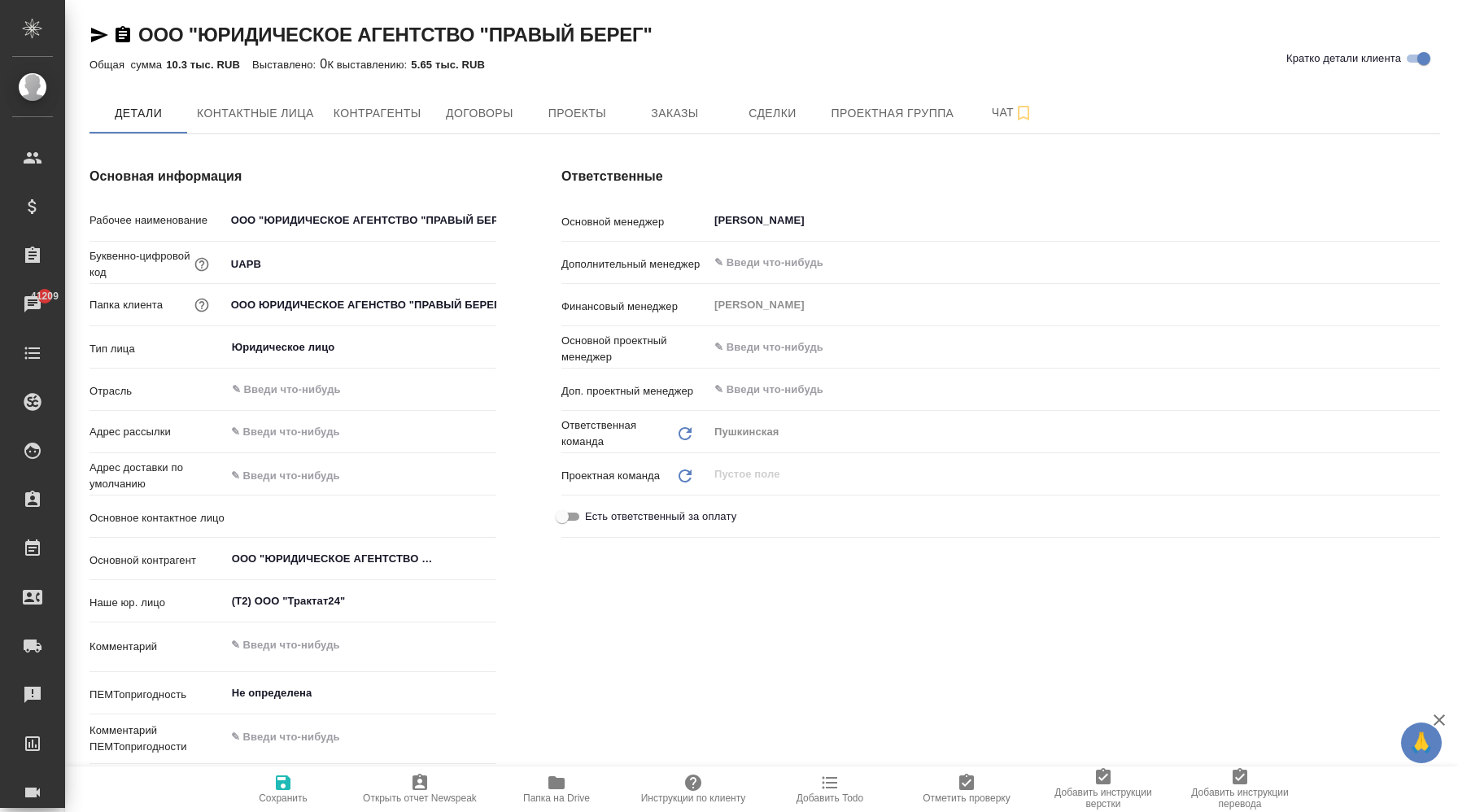
type textarea "x"
select select "RU"
type textarea "x"
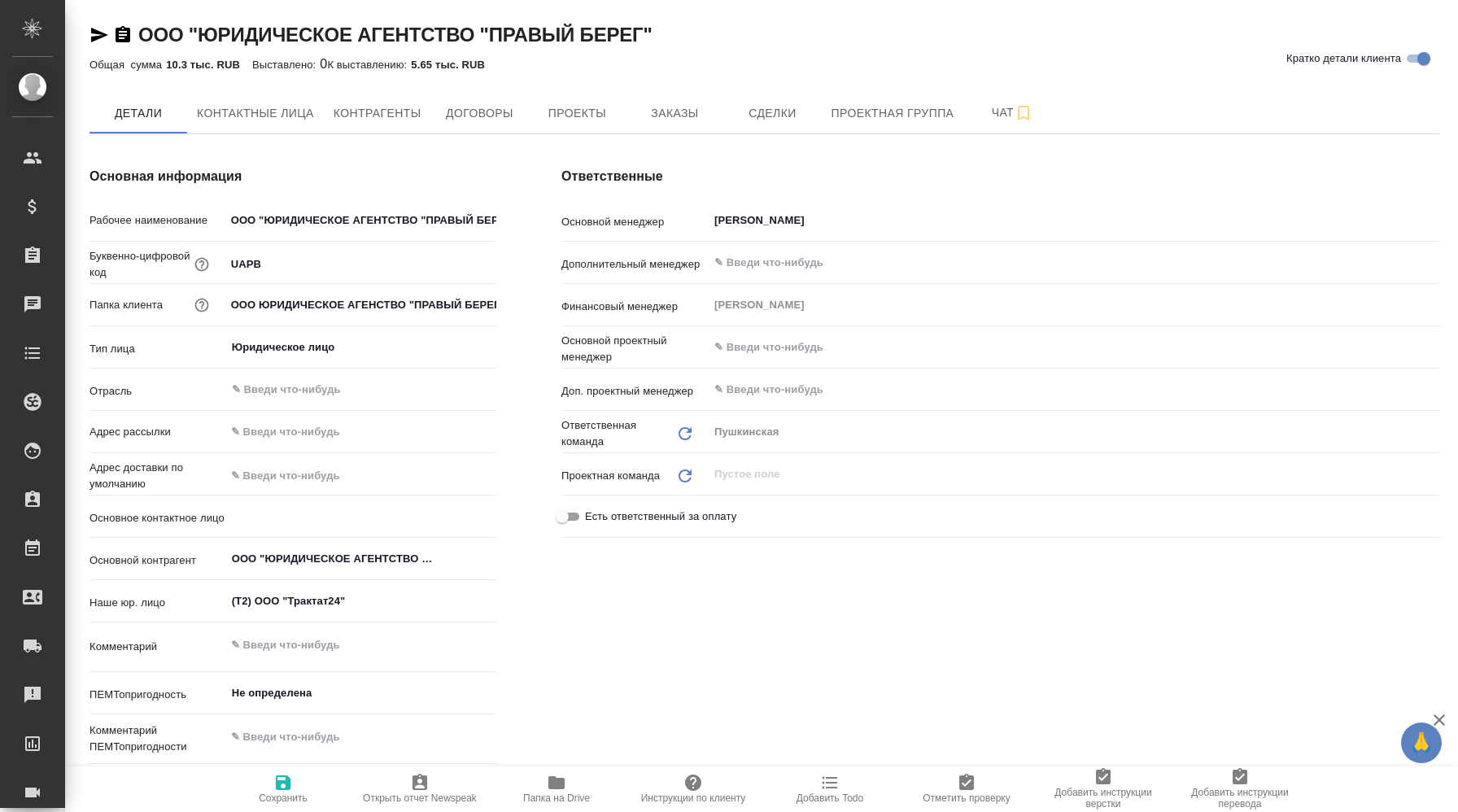
type textarea "x"
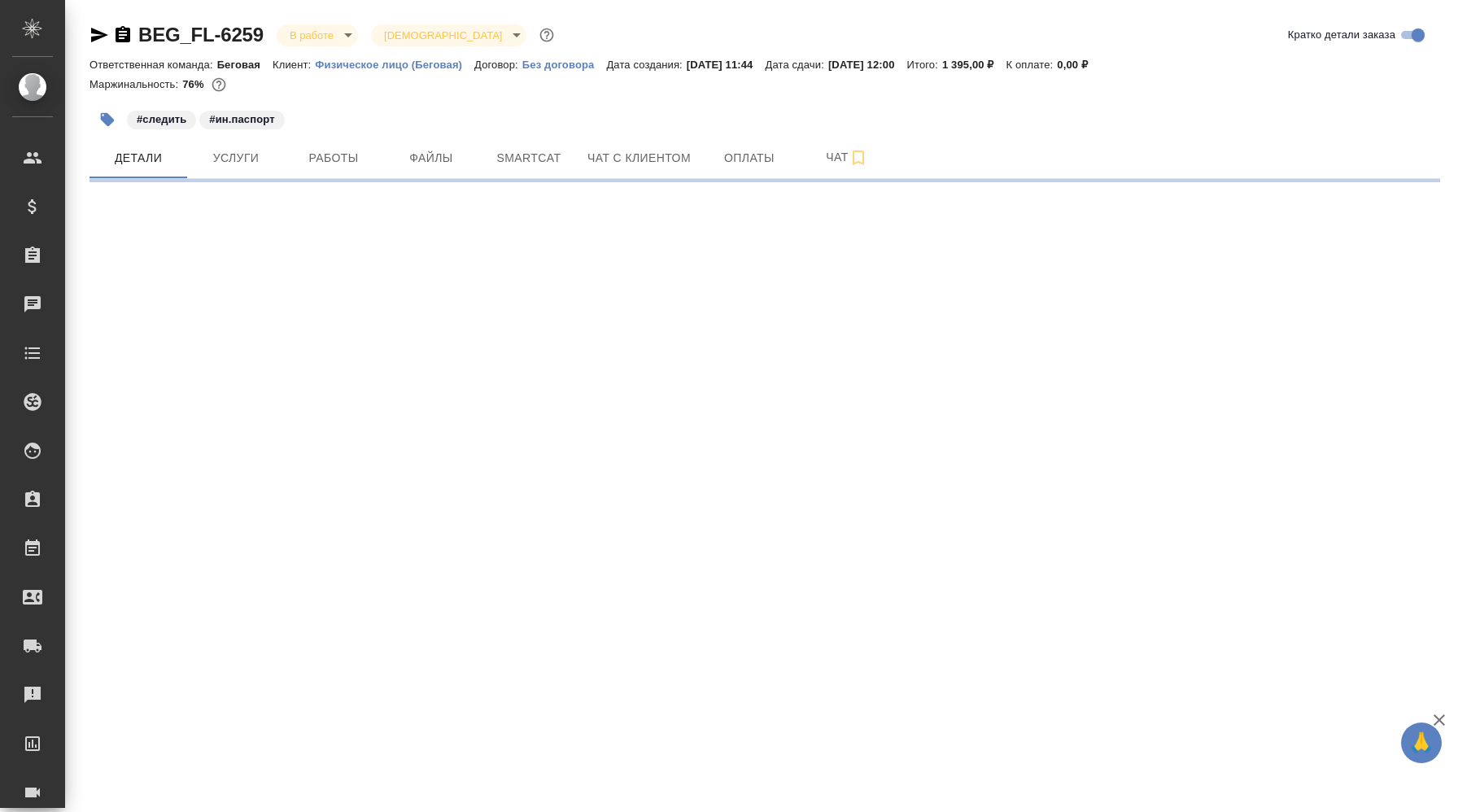
select select "RU"
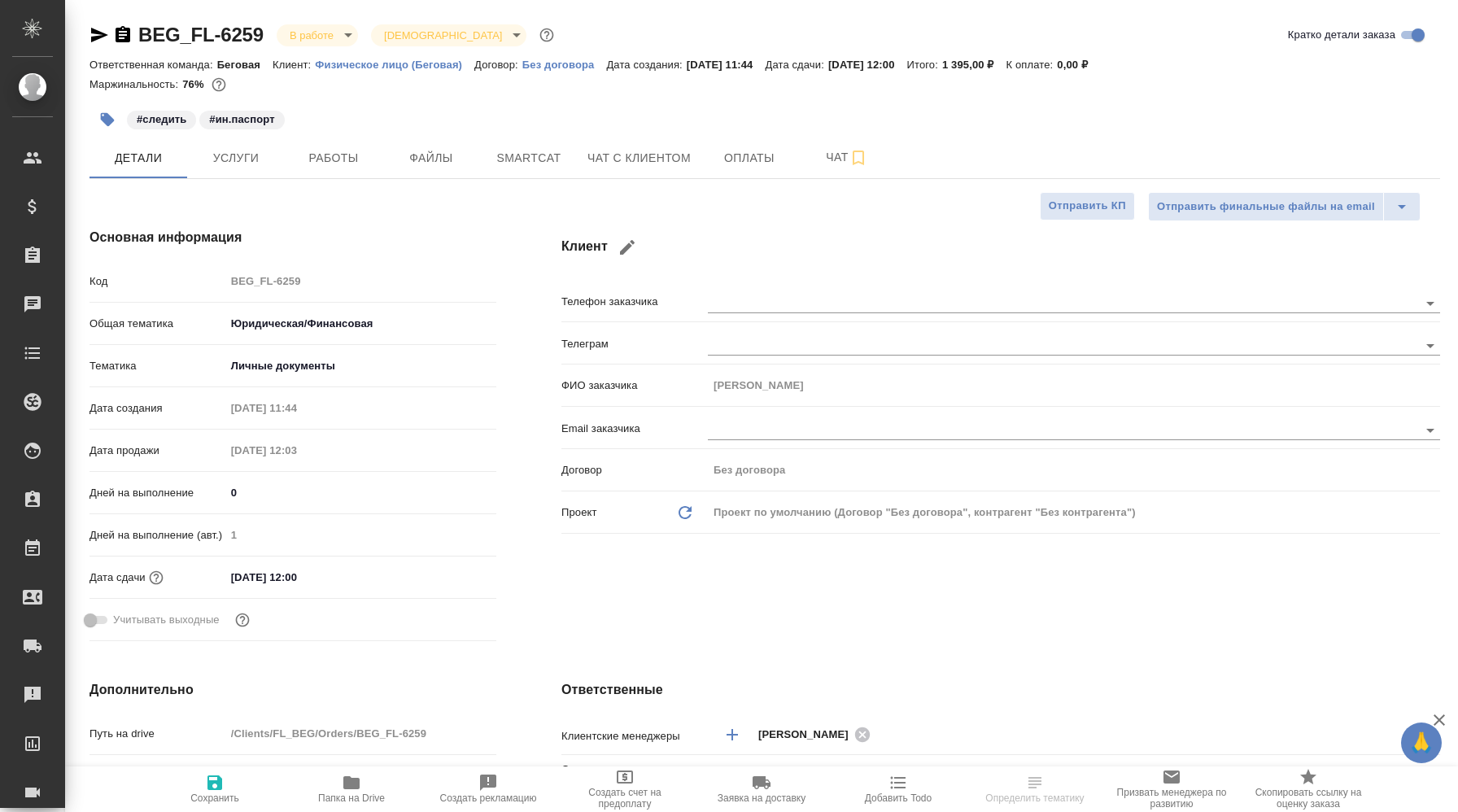
type textarea "x"
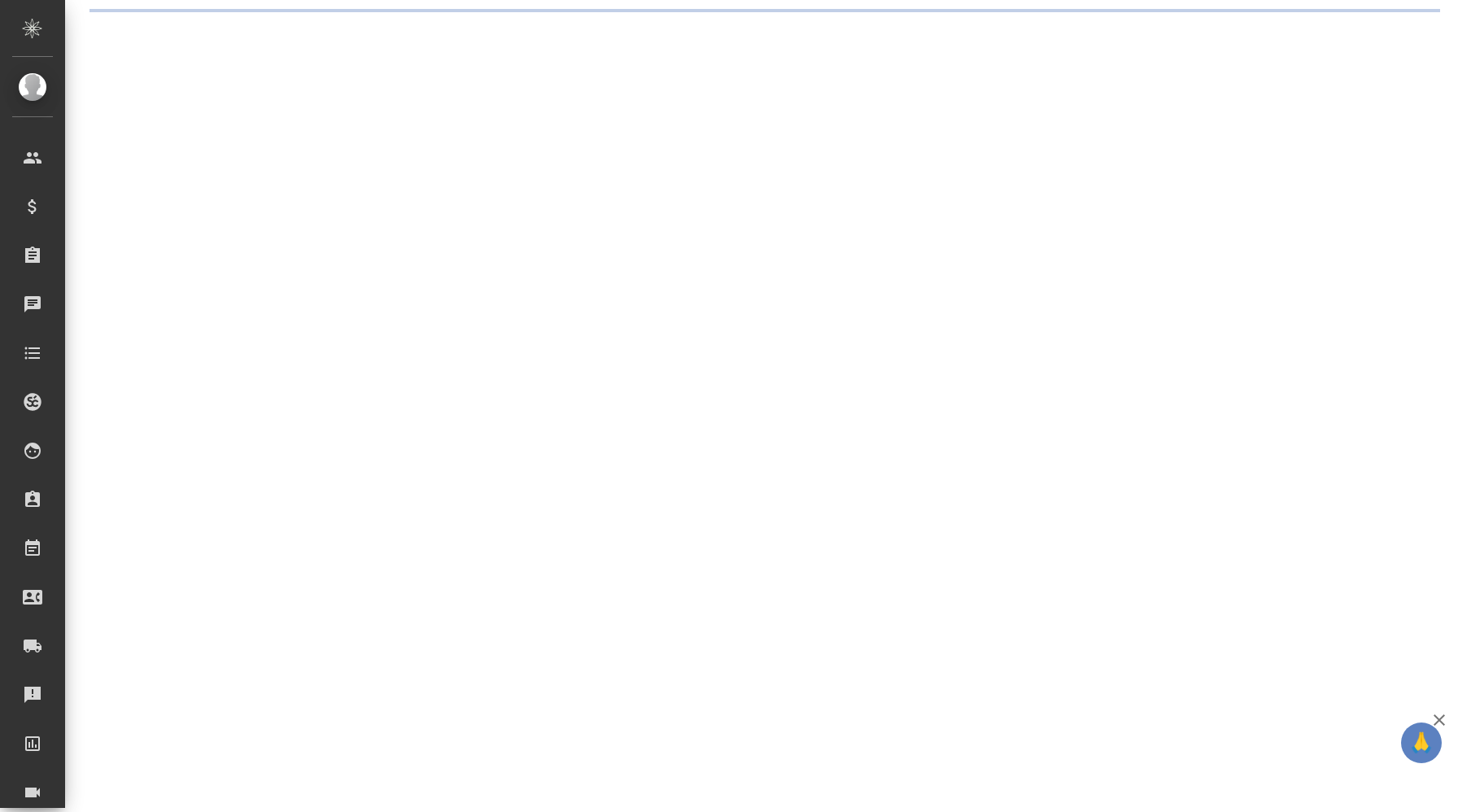
select select "RU"
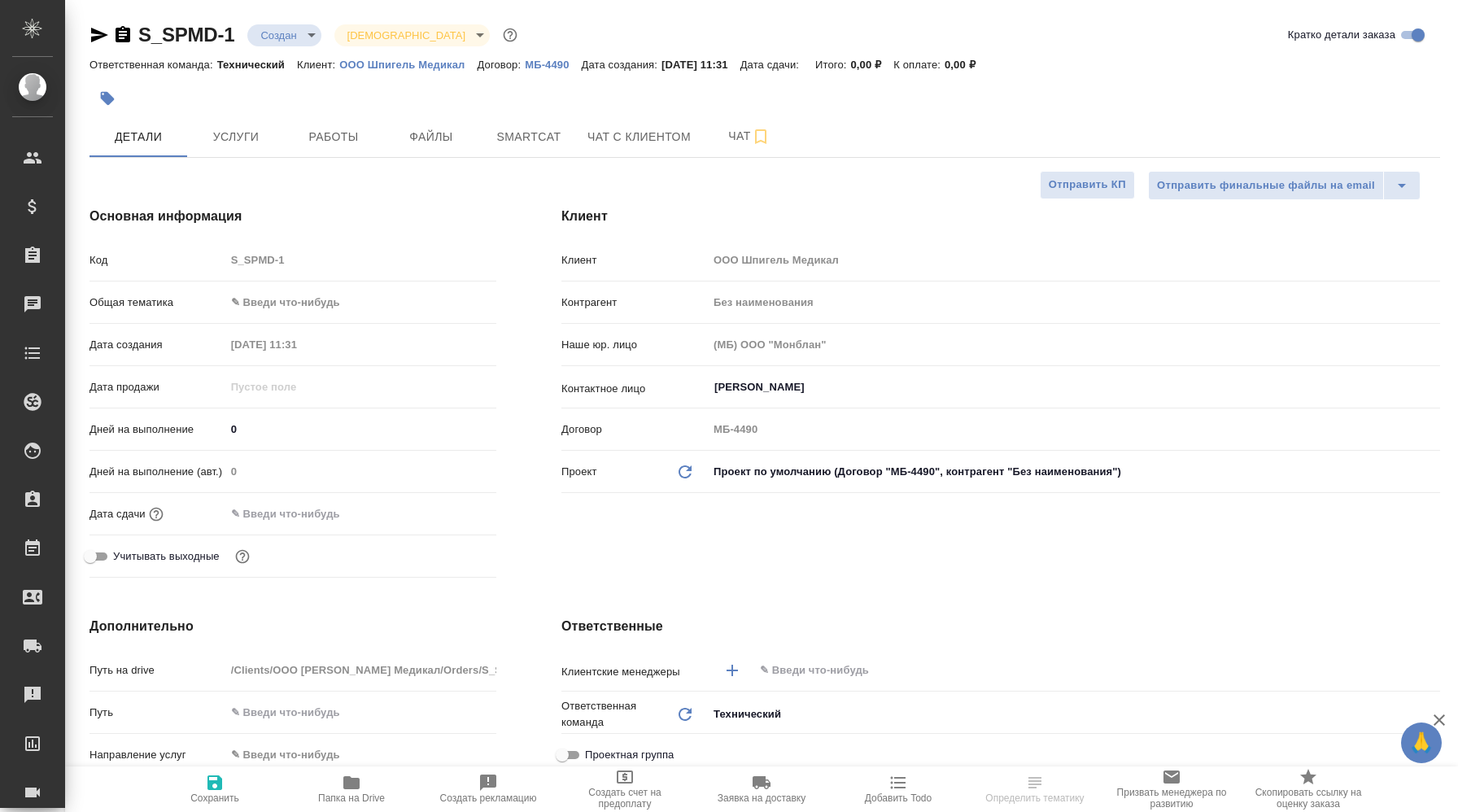
type textarea "x"
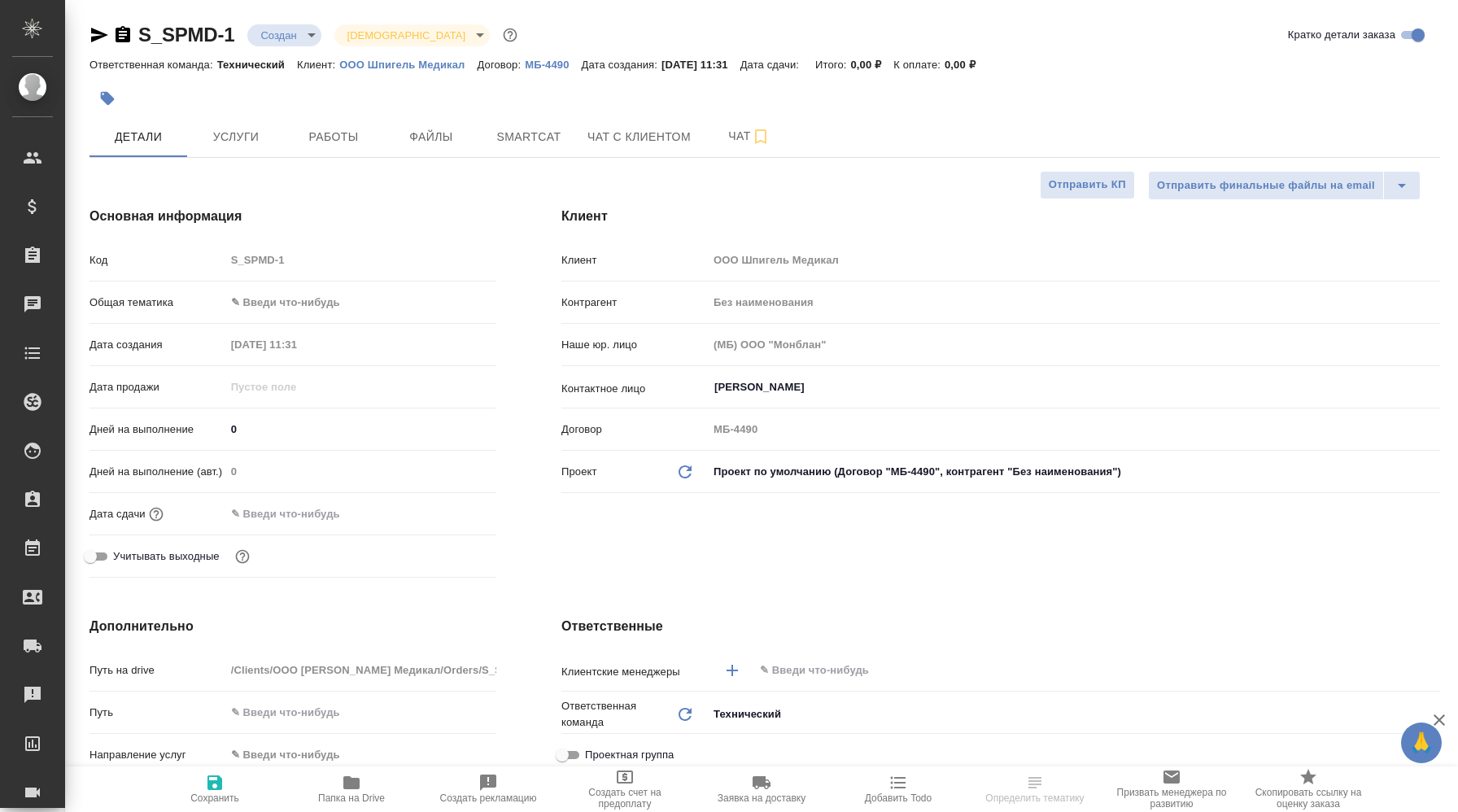
type textarea "x"
click at [443, 69] on p "ООО Шпигель Медикал" at bounding box center [408, 65] width 137 height 12
type textarea "x"
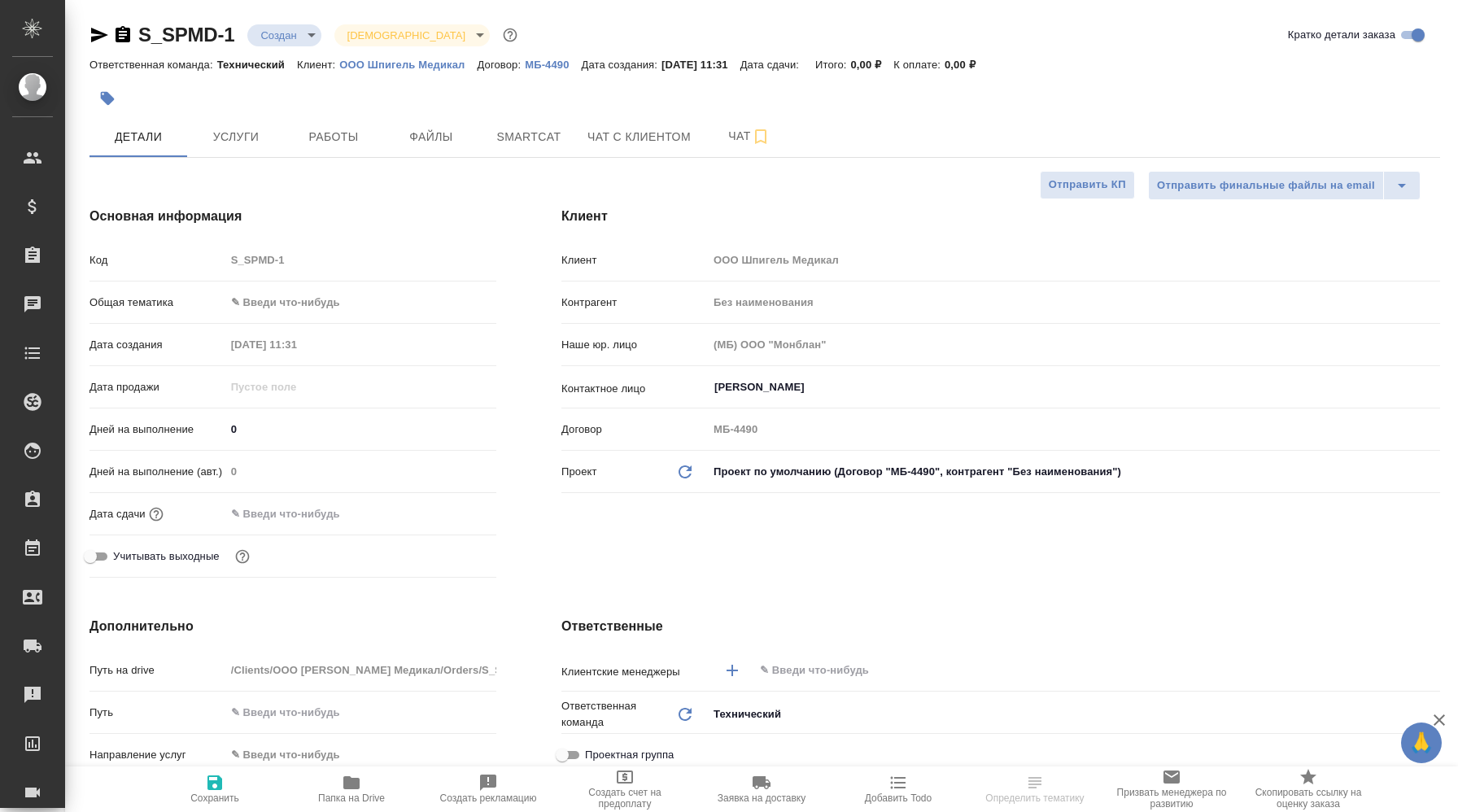
type textarea "x"
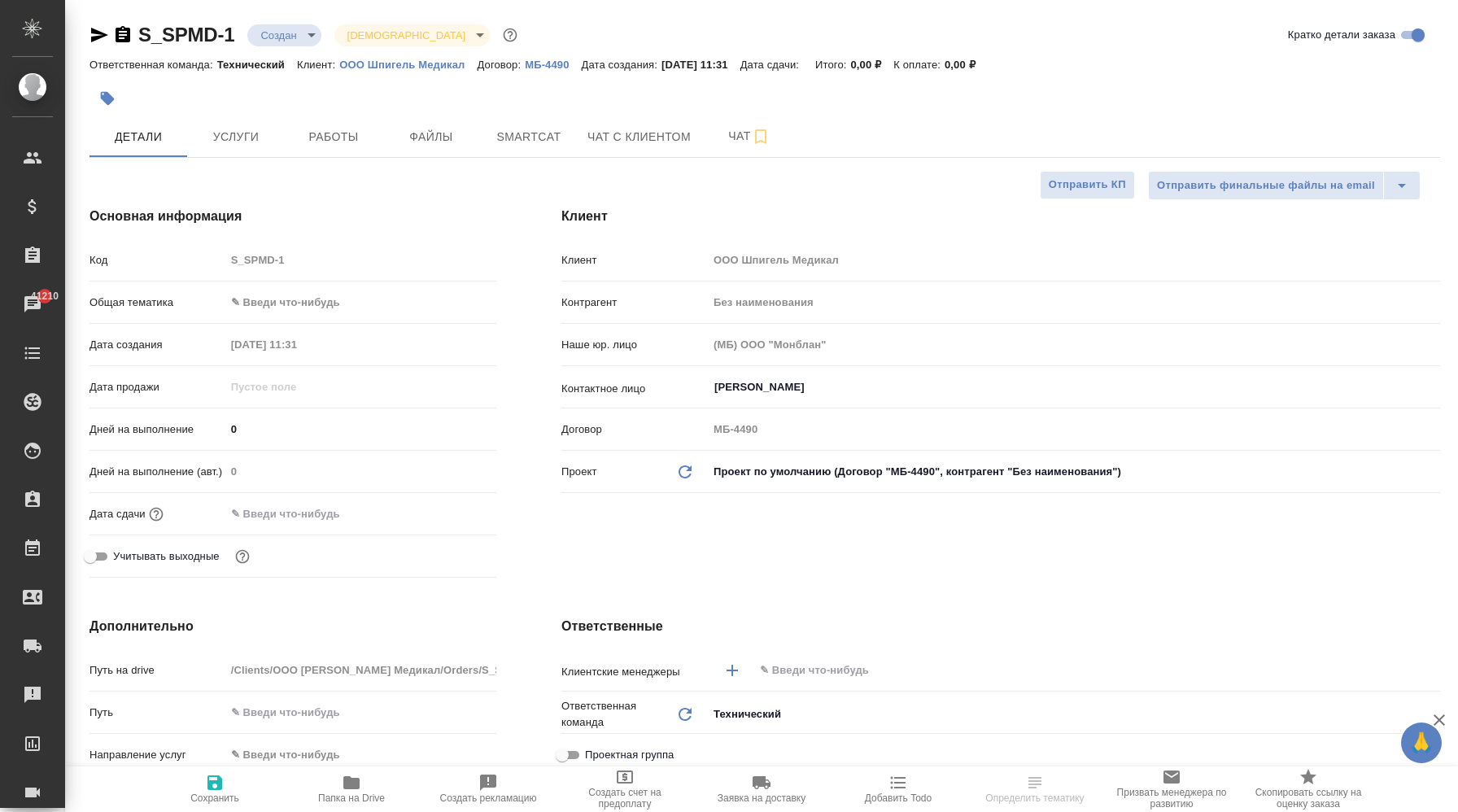
type textarea "x"
select select "RU"
type textarea "x"
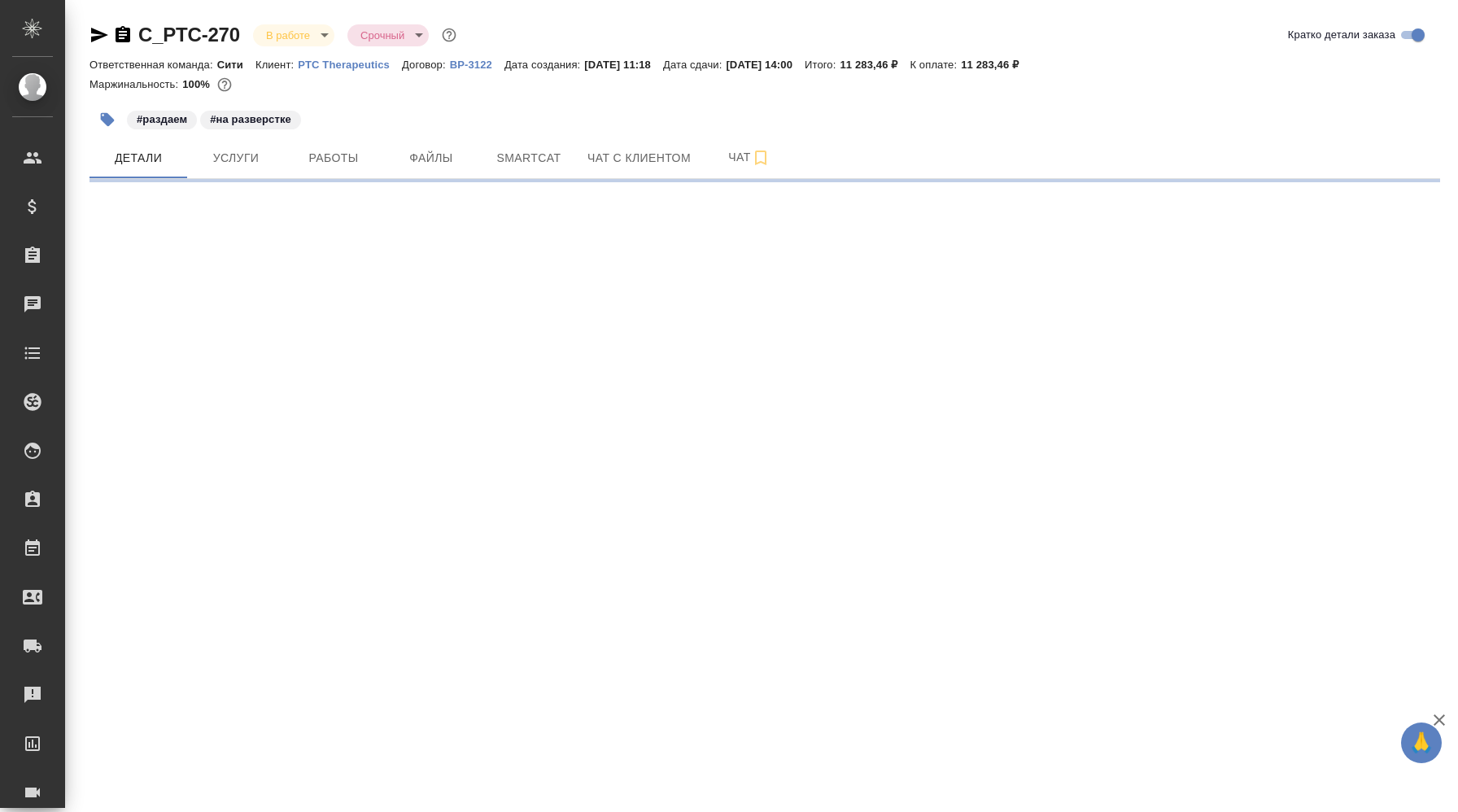
select select "RU"
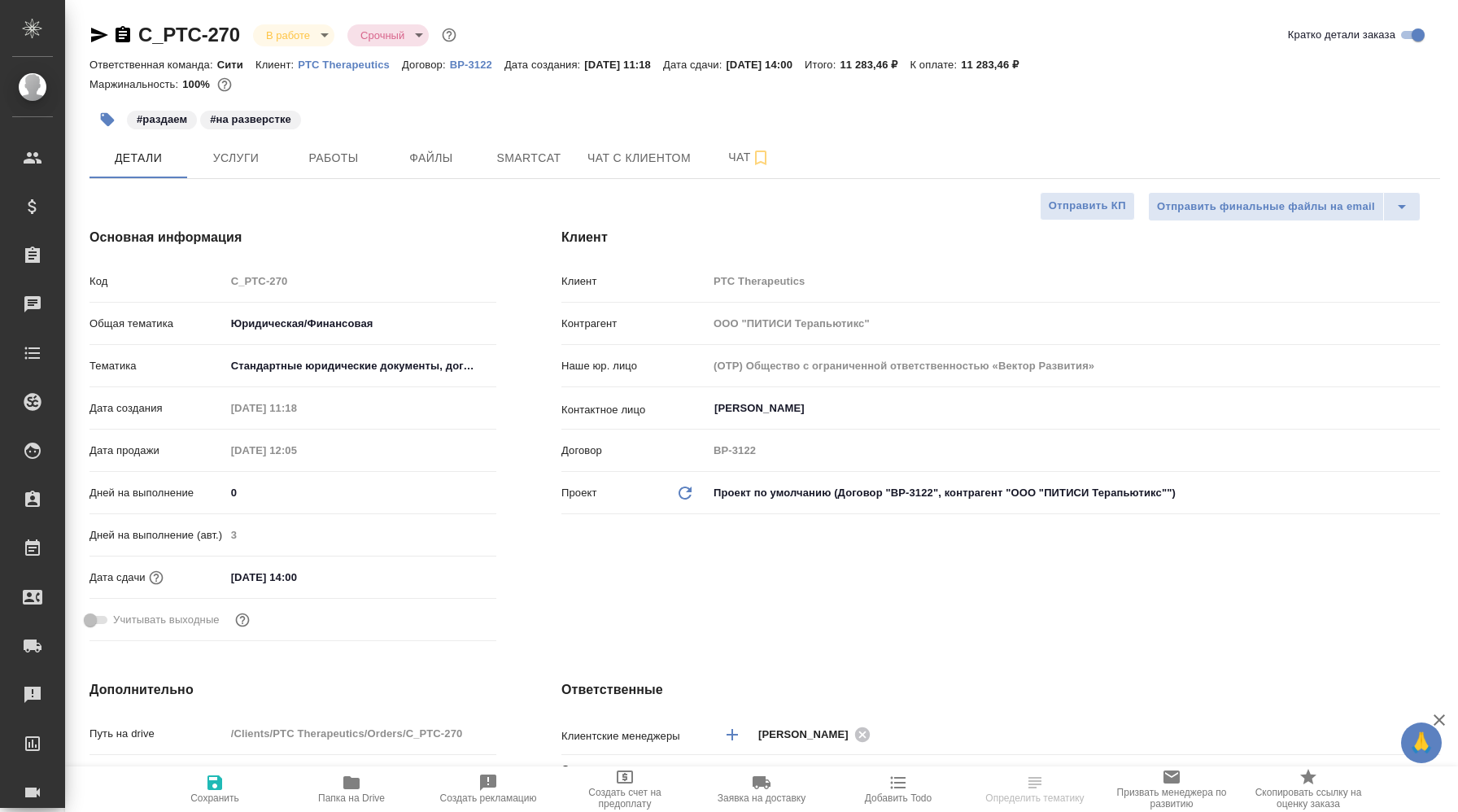
type textarea "x"
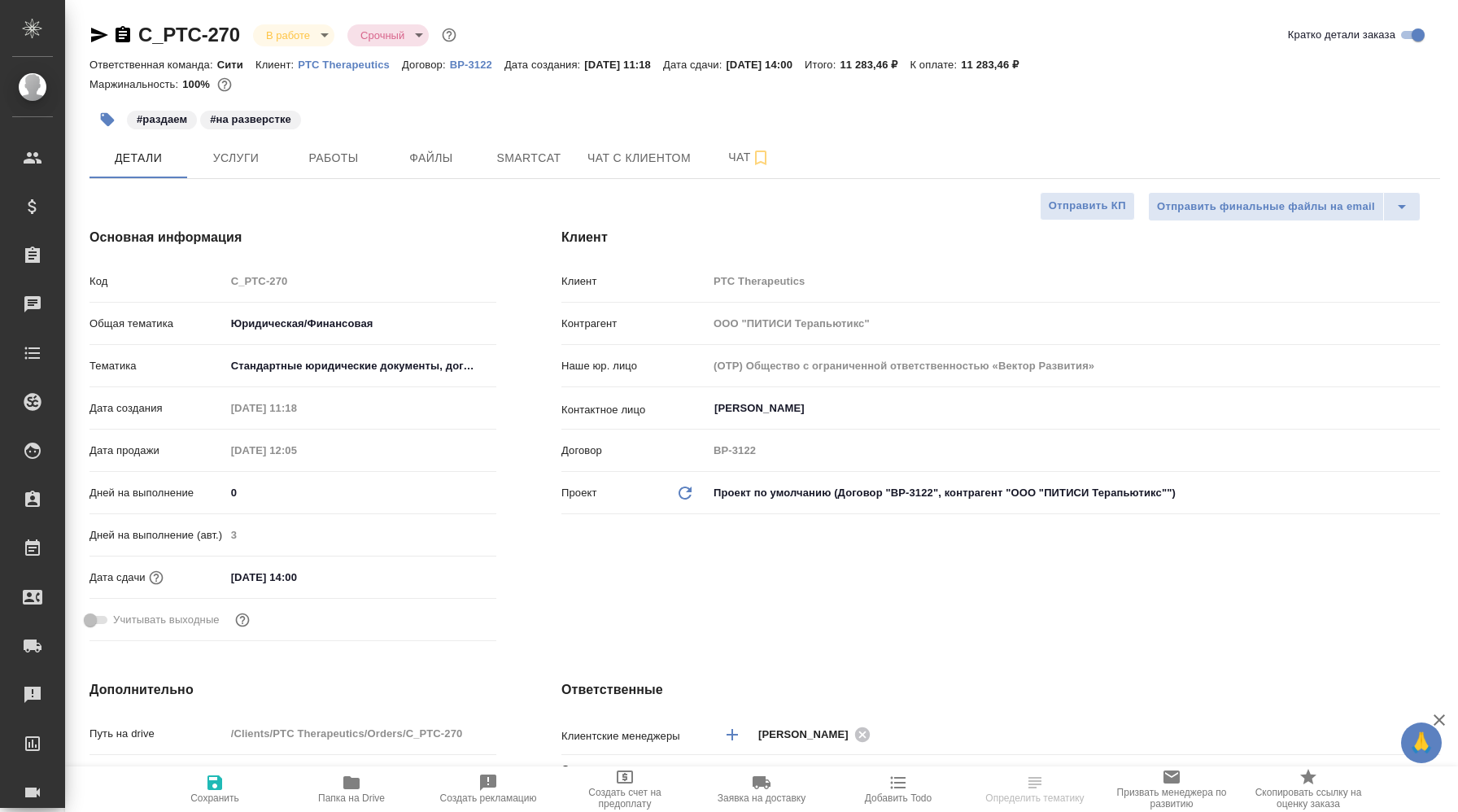
type textarea "x"
click at [377, 70] on p "PTC Therapeutics" at bounding box center [349, 65] width 104 height 12
type textarea "x"
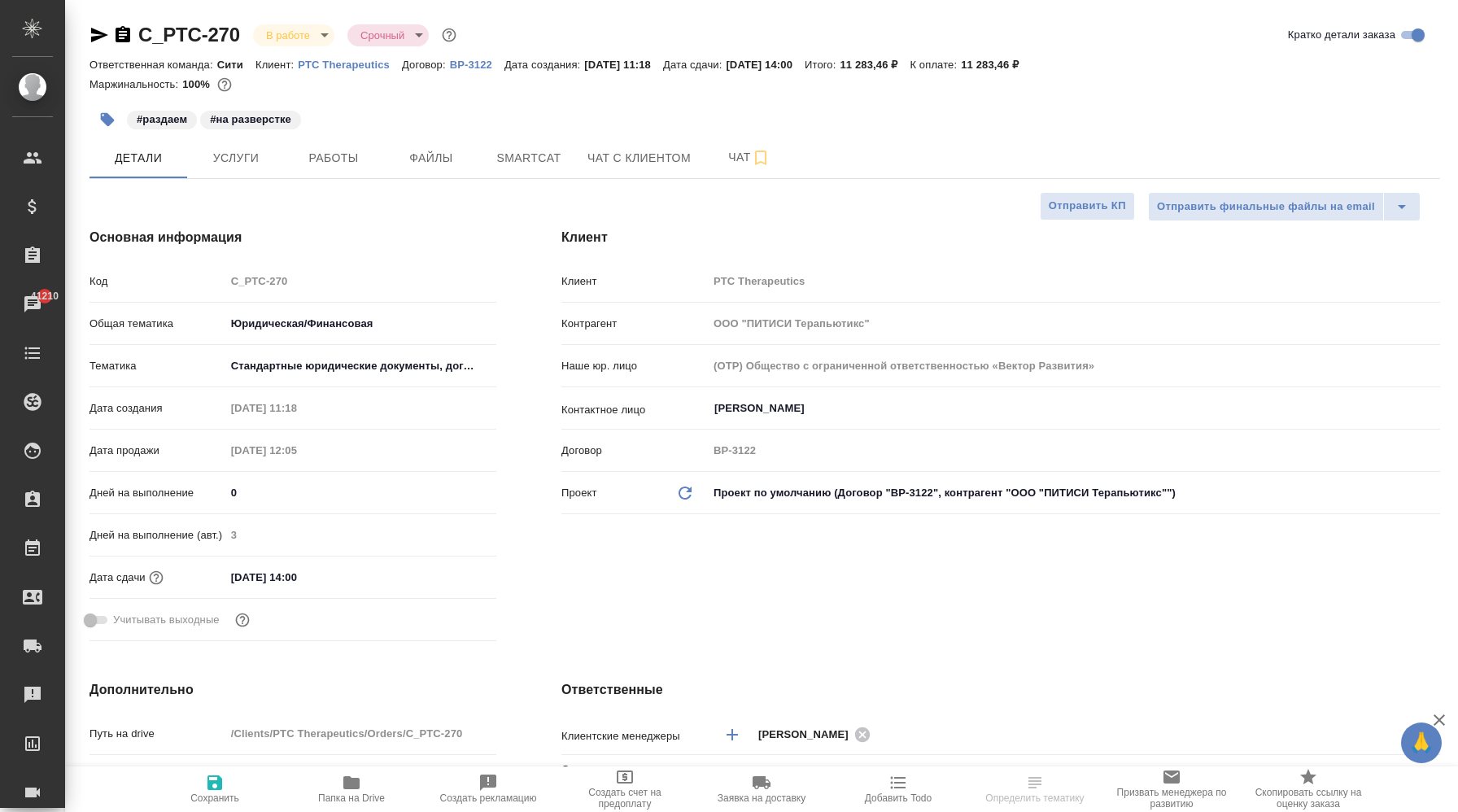
select select "RU"
type textarea "x"
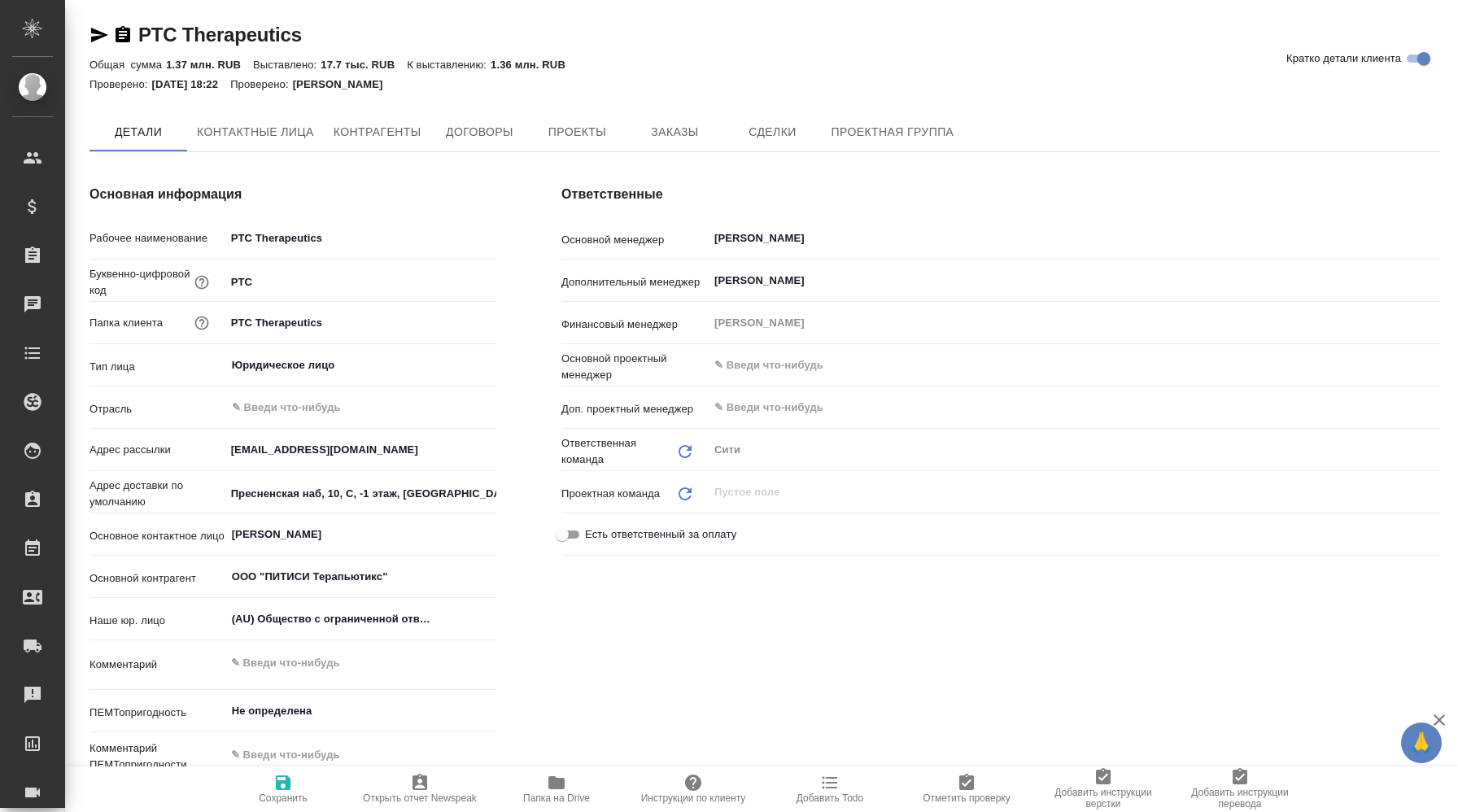
type textarea "x"
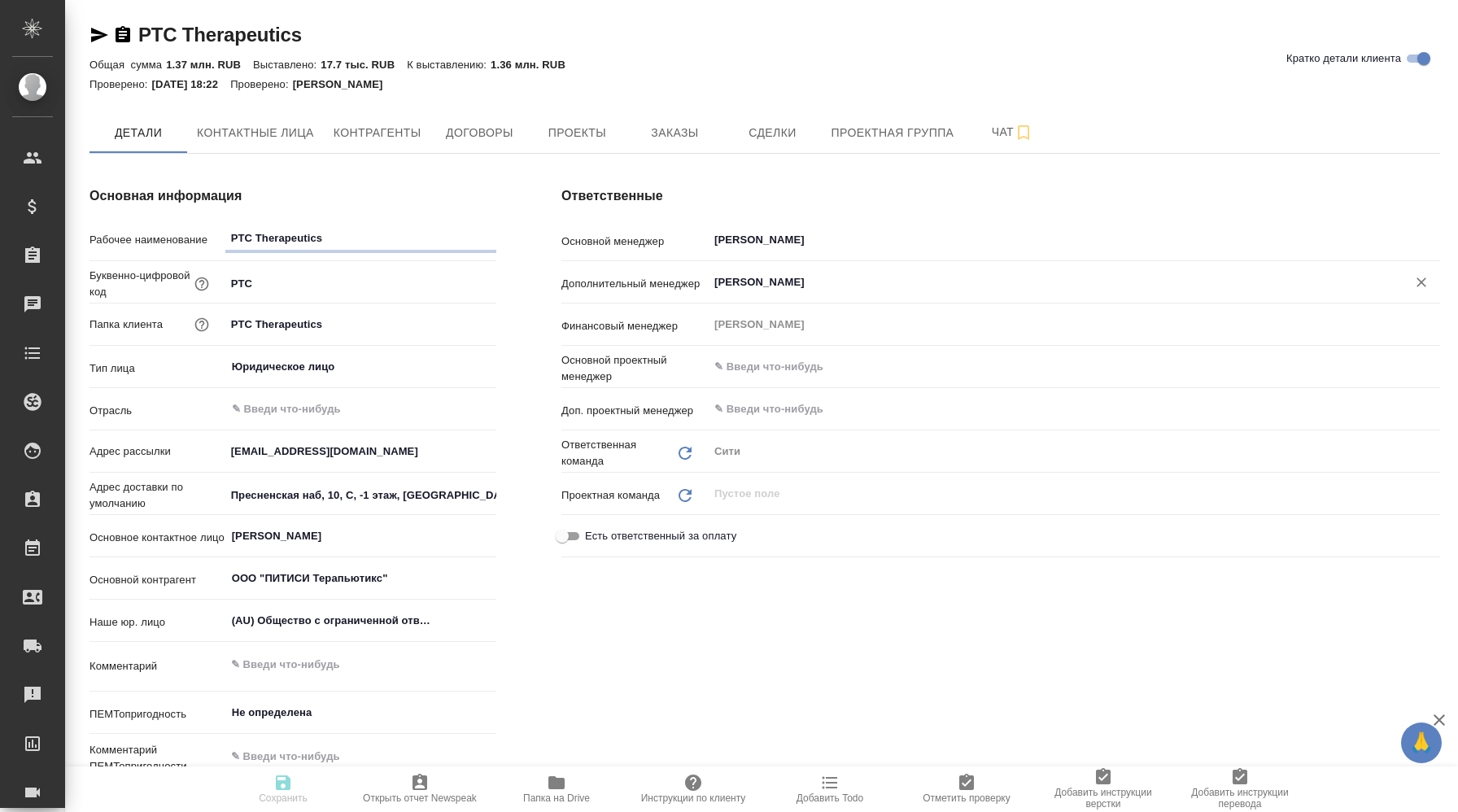
type textarea "x"
